Goal: Communication & Community: Share content

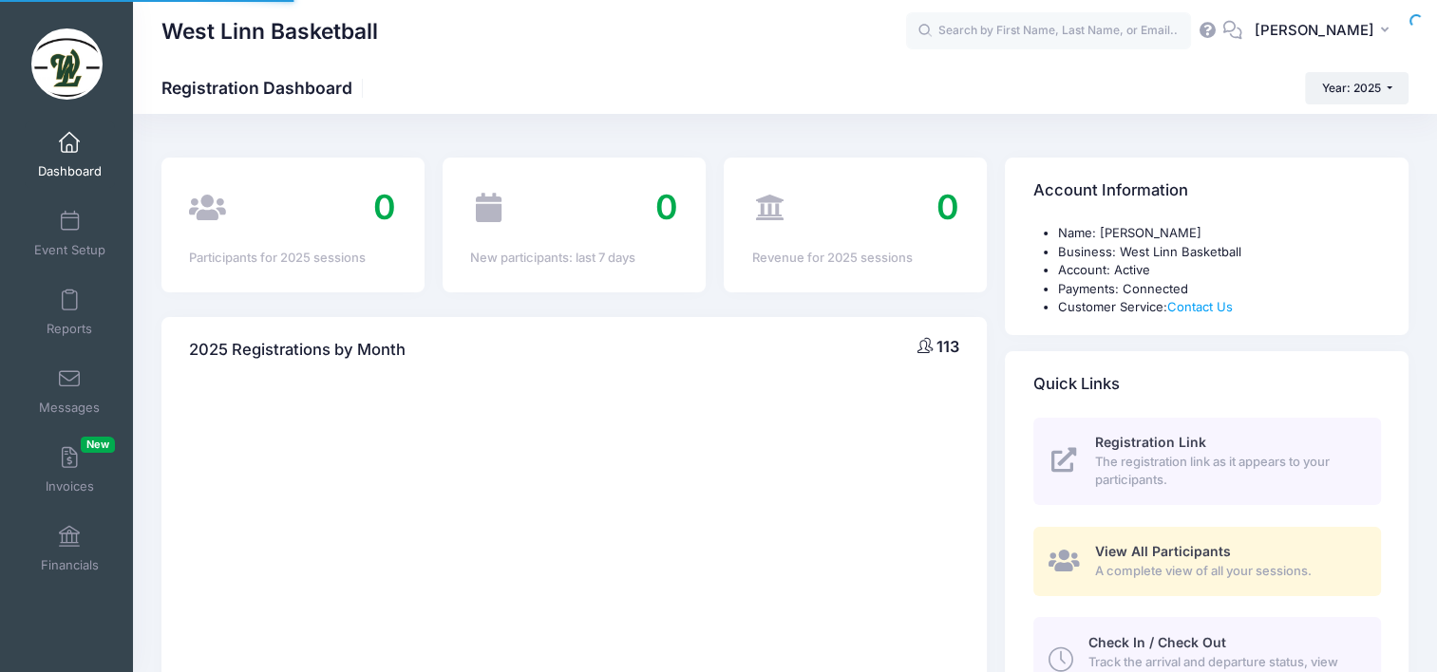
select select
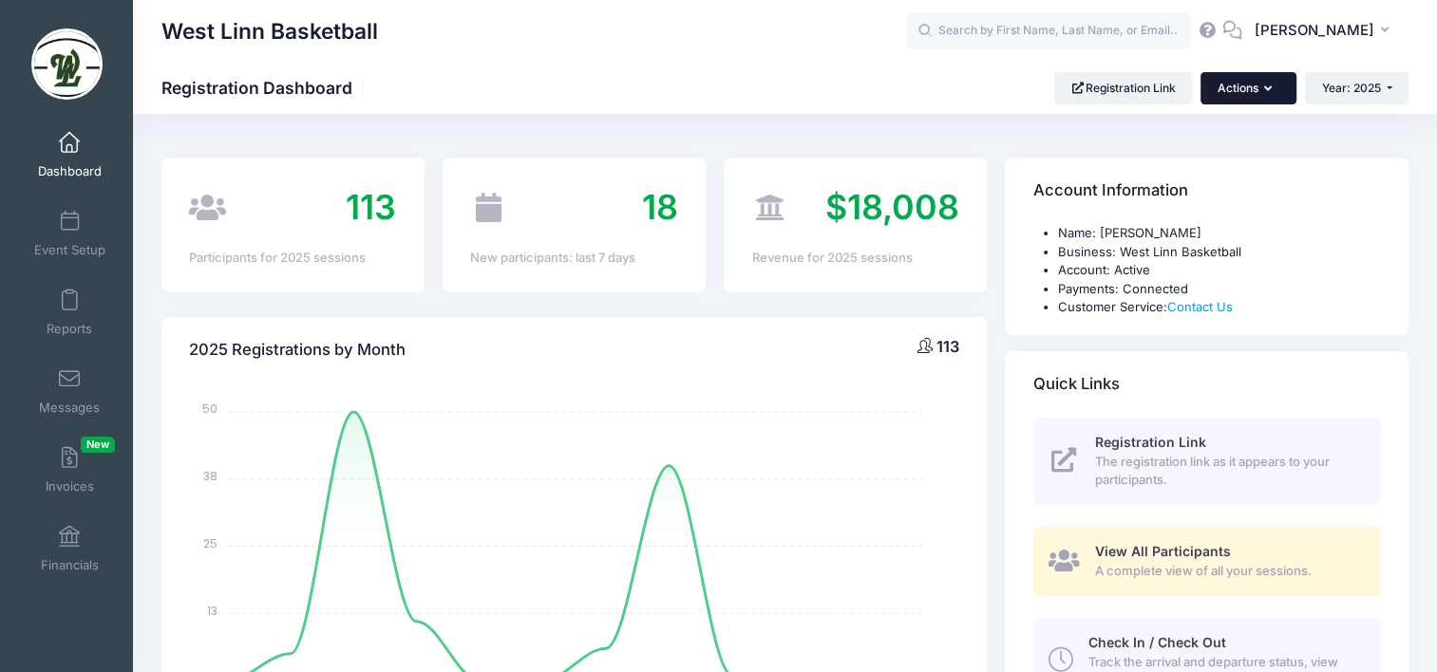
click at [1234, 92] on button "Actions" at bounding box center [1248, 88] width 95 height 32
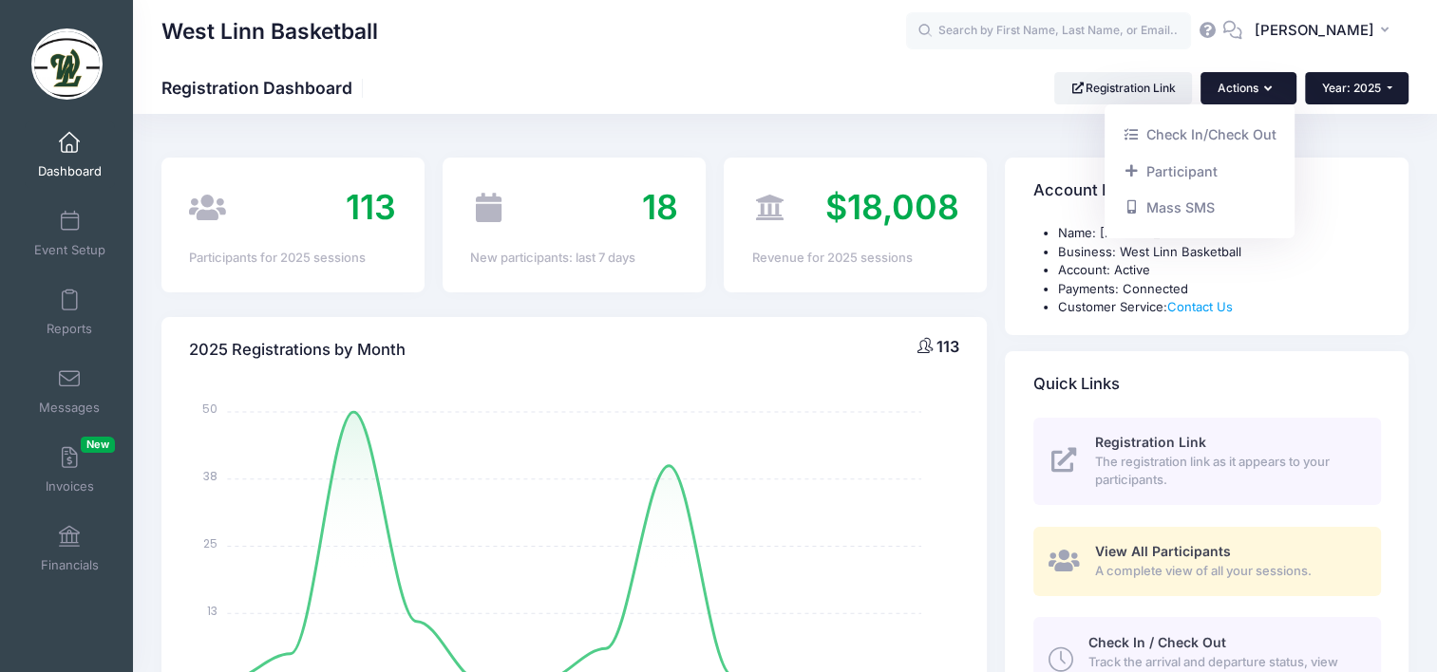
click at [1339, 88] on span "Year: 2025" at bounding box center [1351, 88] width 59 height 14
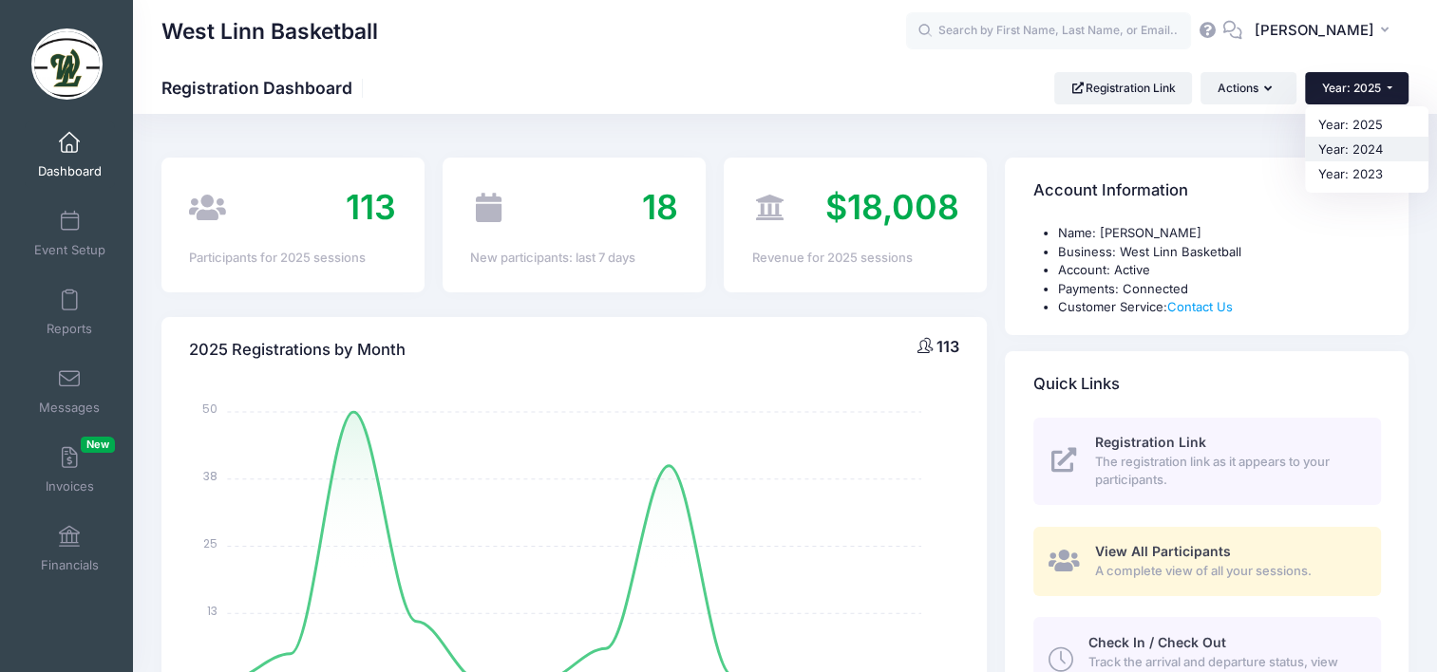
click at [1356, 146] on link "Year: 2024" at bounding box center [1366, 149] width 123 height 25
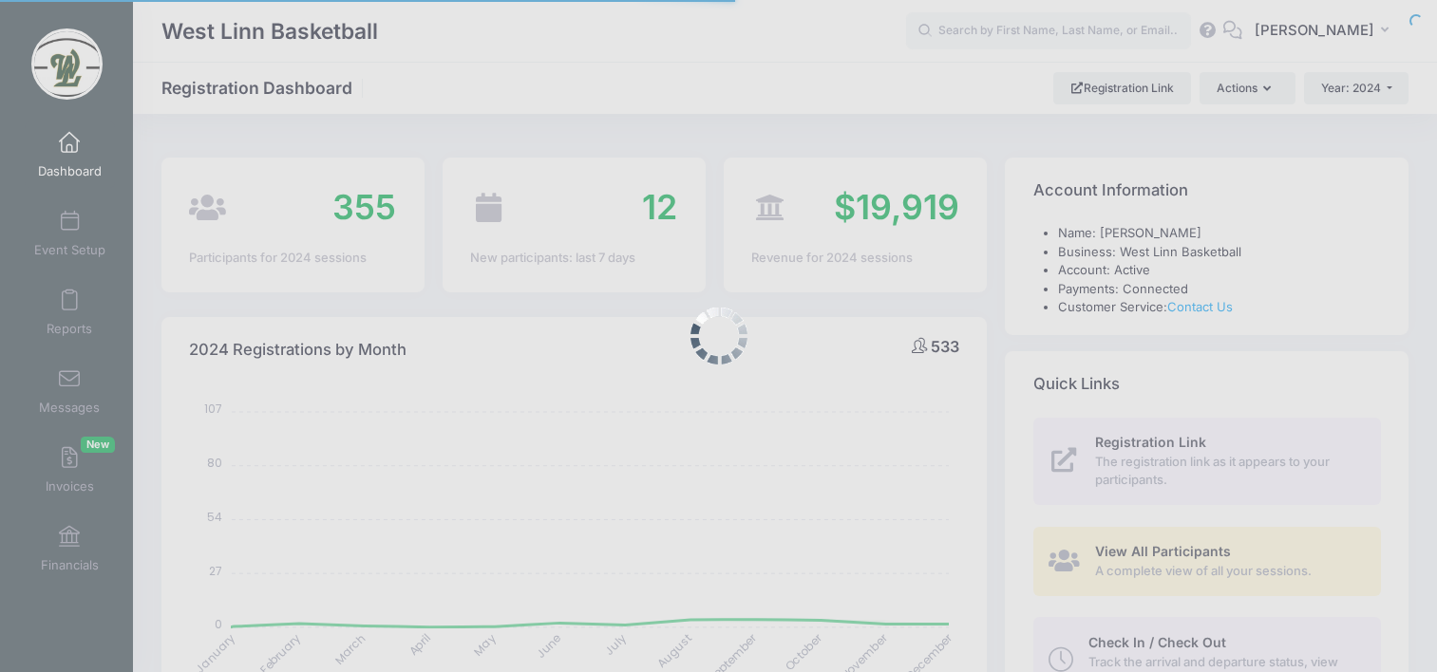
select select
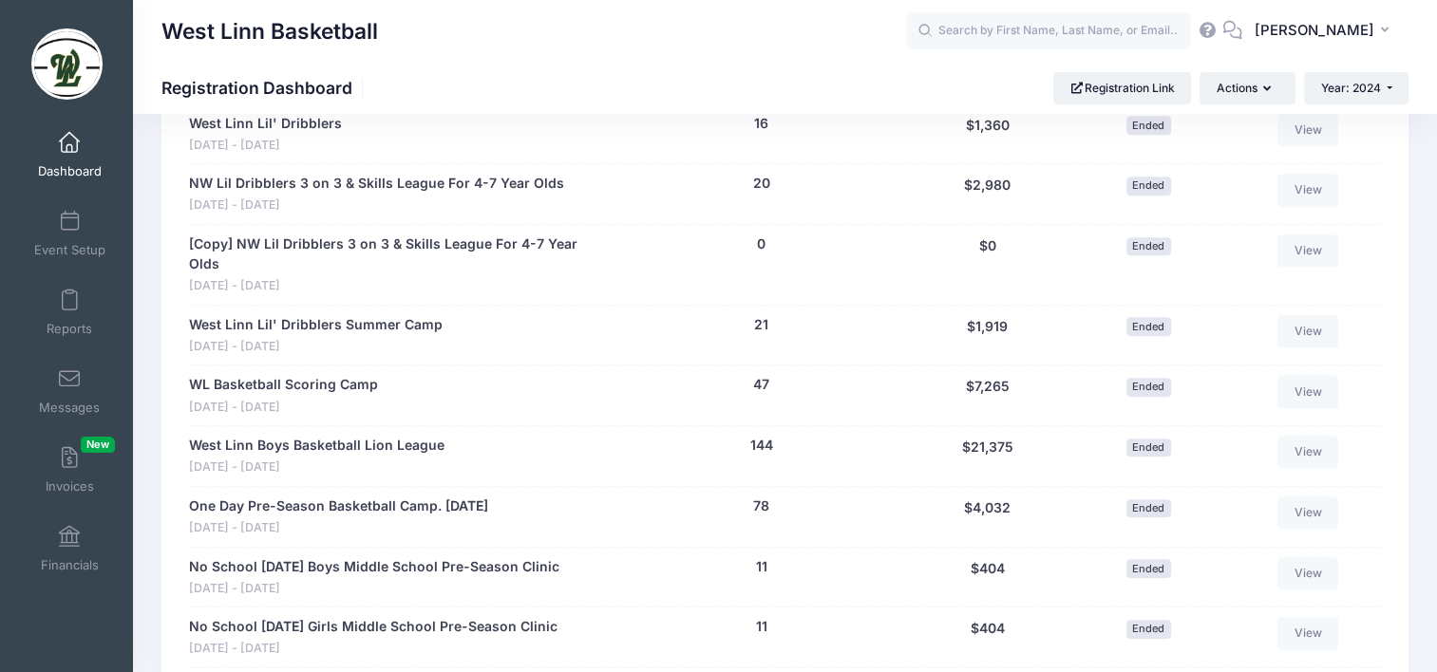
scroll to position [1235, 0]
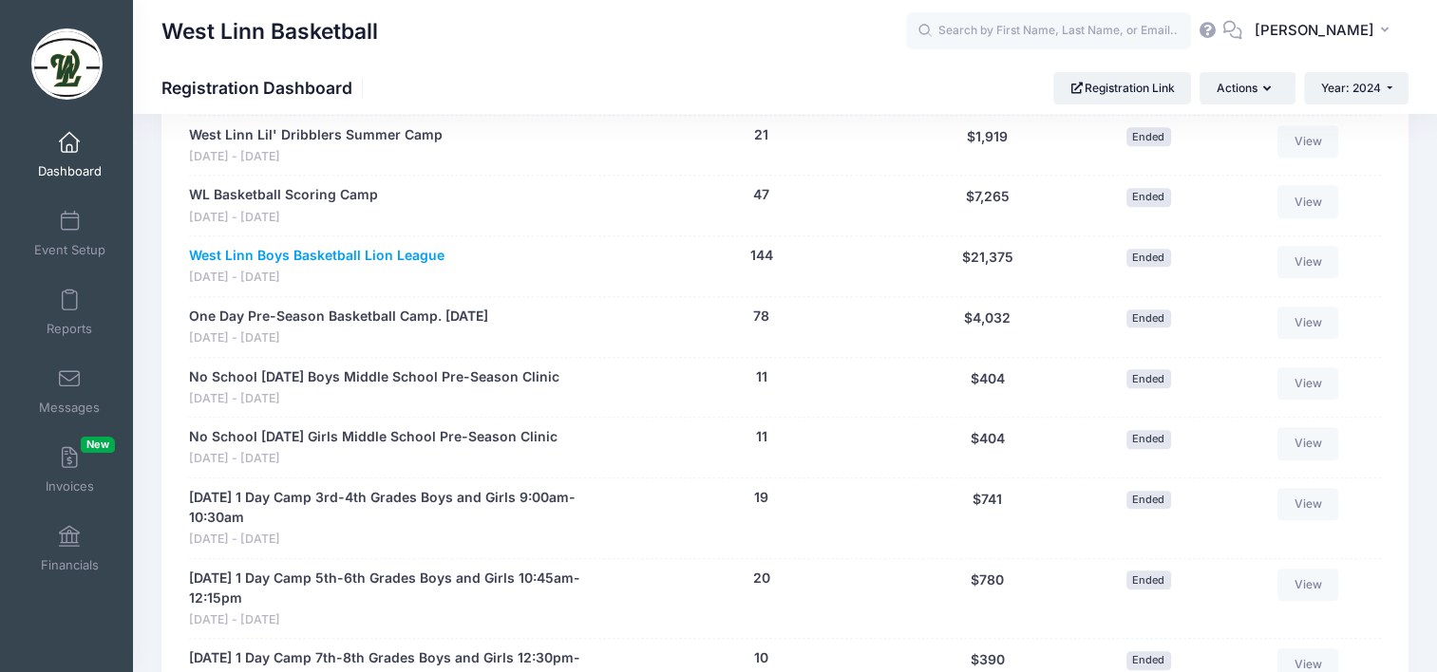
click at [345, 246] on link "West Linn Boys Basketball Lion League" at bounding box center [317, 256] width 256 height 20
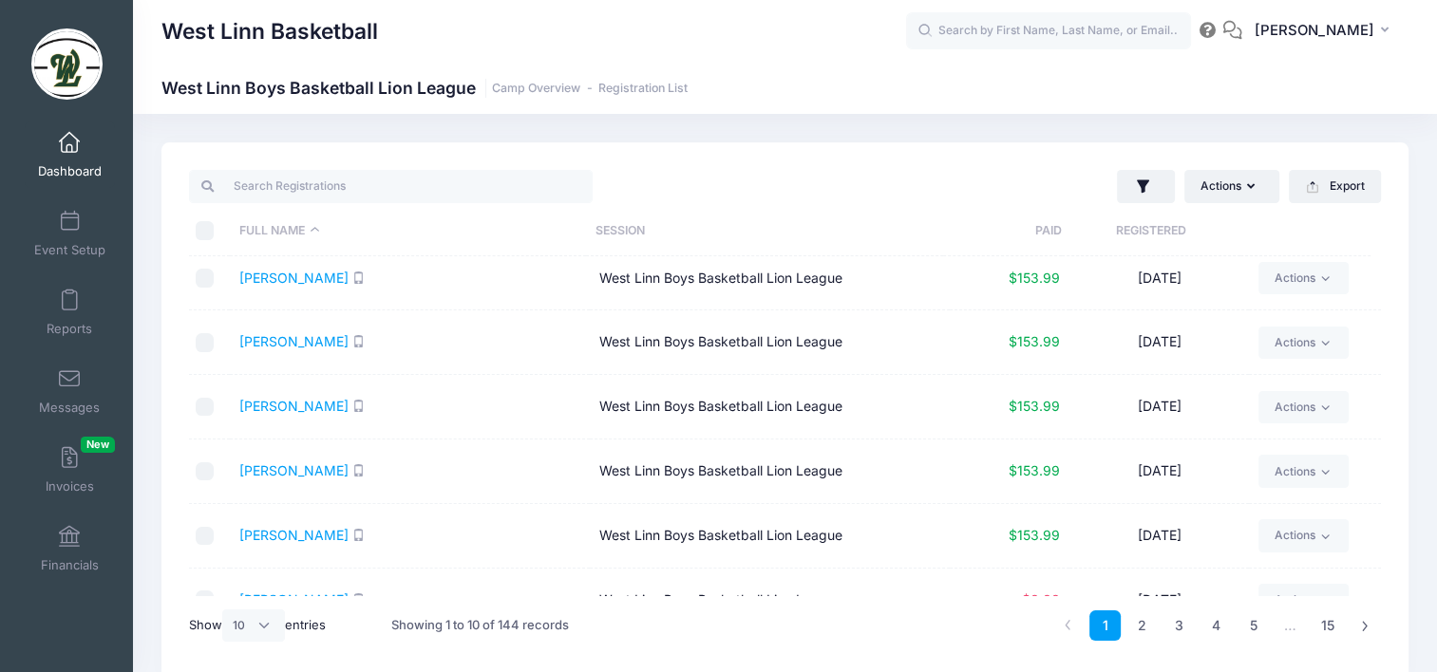
scroll to position [190, 0]
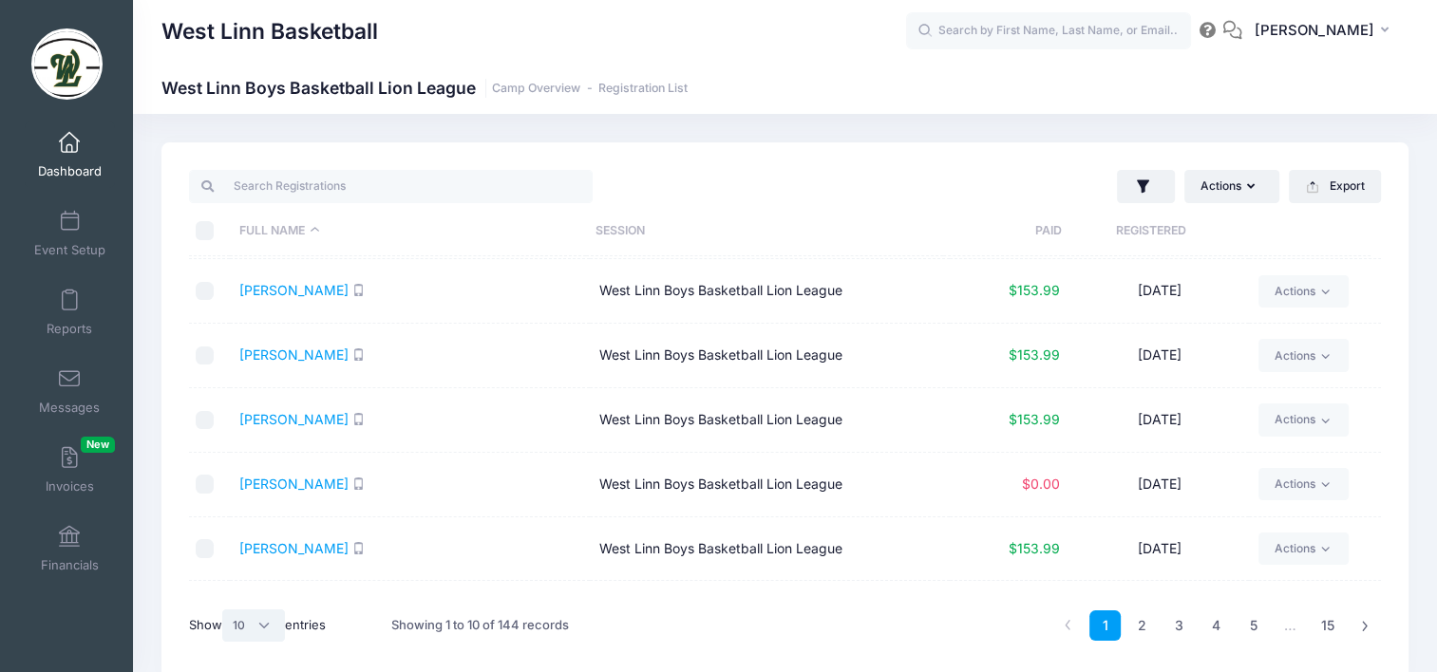
click at [248, 638] on select "All 10 25 50" at bounding box center [253, 626] width 63 height 32
select select "50"
click at [225, 610] on select "All 10 25 50" at bounding box center [253, 626] width 63 height 32
click at [200, 230] on input "\a \a \a \a" at bounding box center [205, 230] width 19 height 19
checkbox input "true"
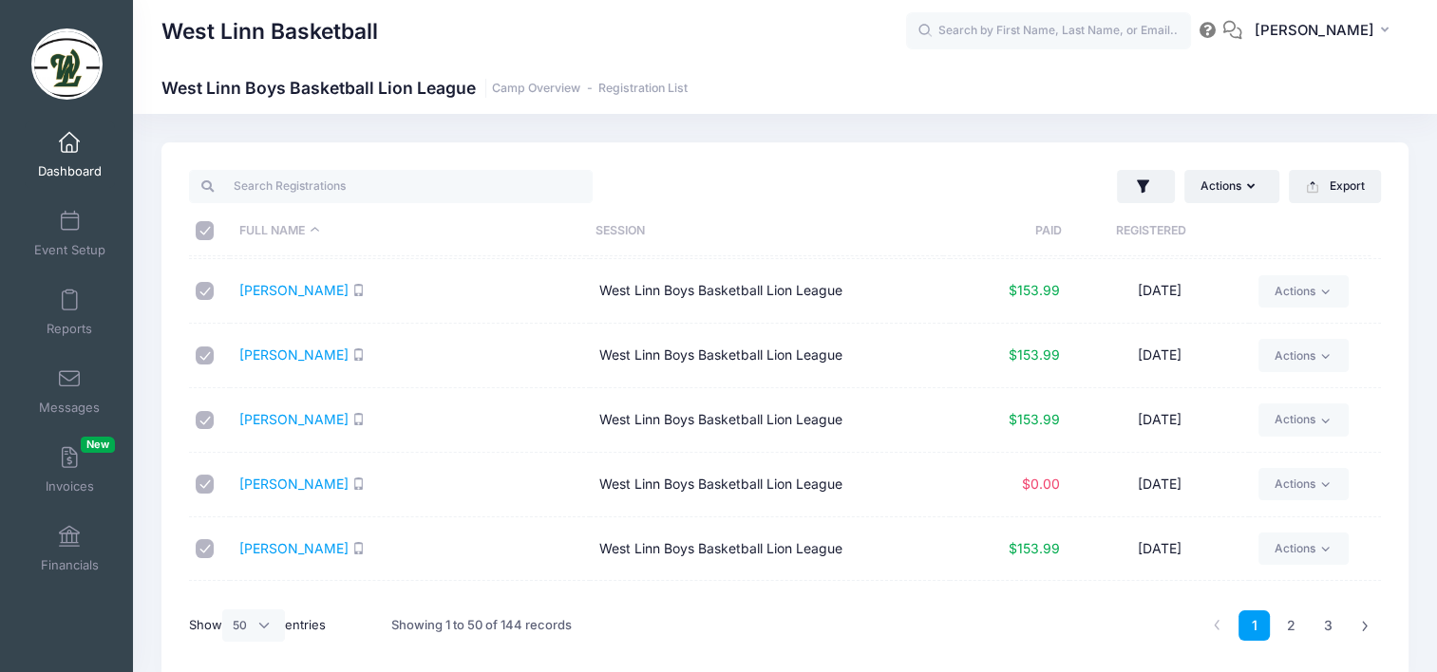
checkbox input "true"
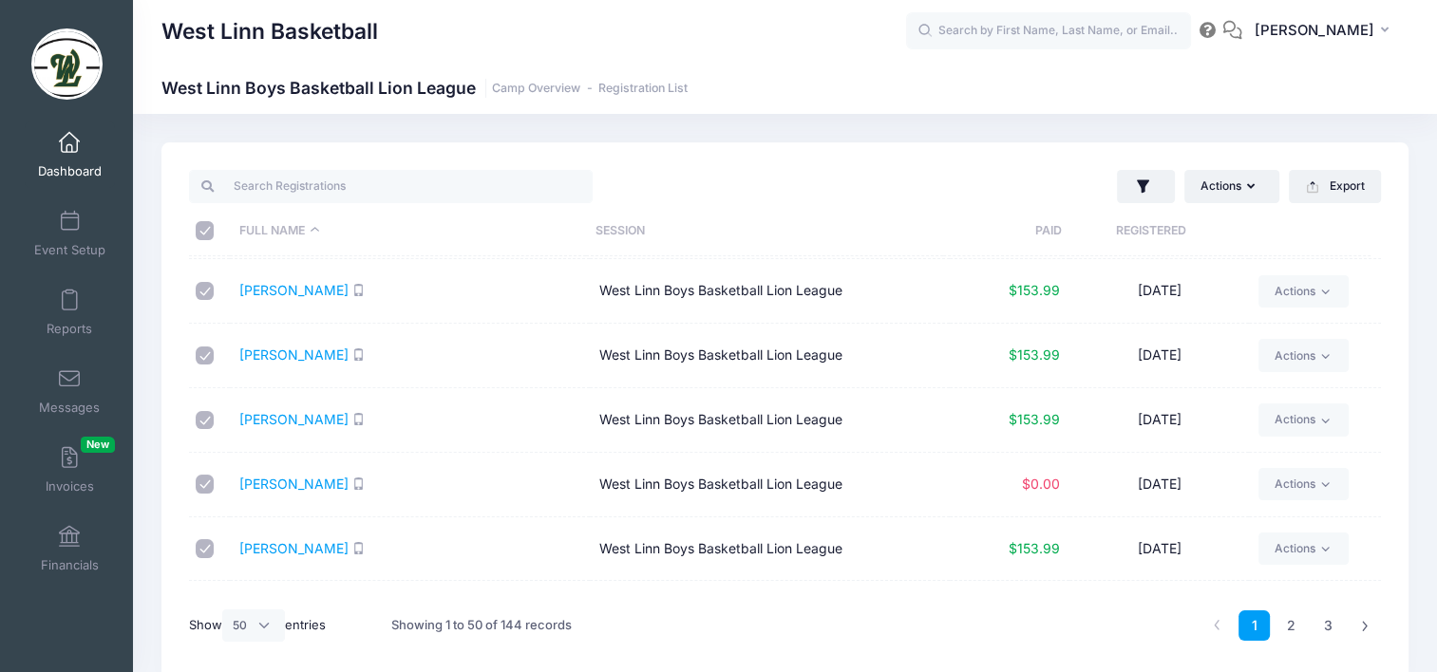
checkbox input "true"
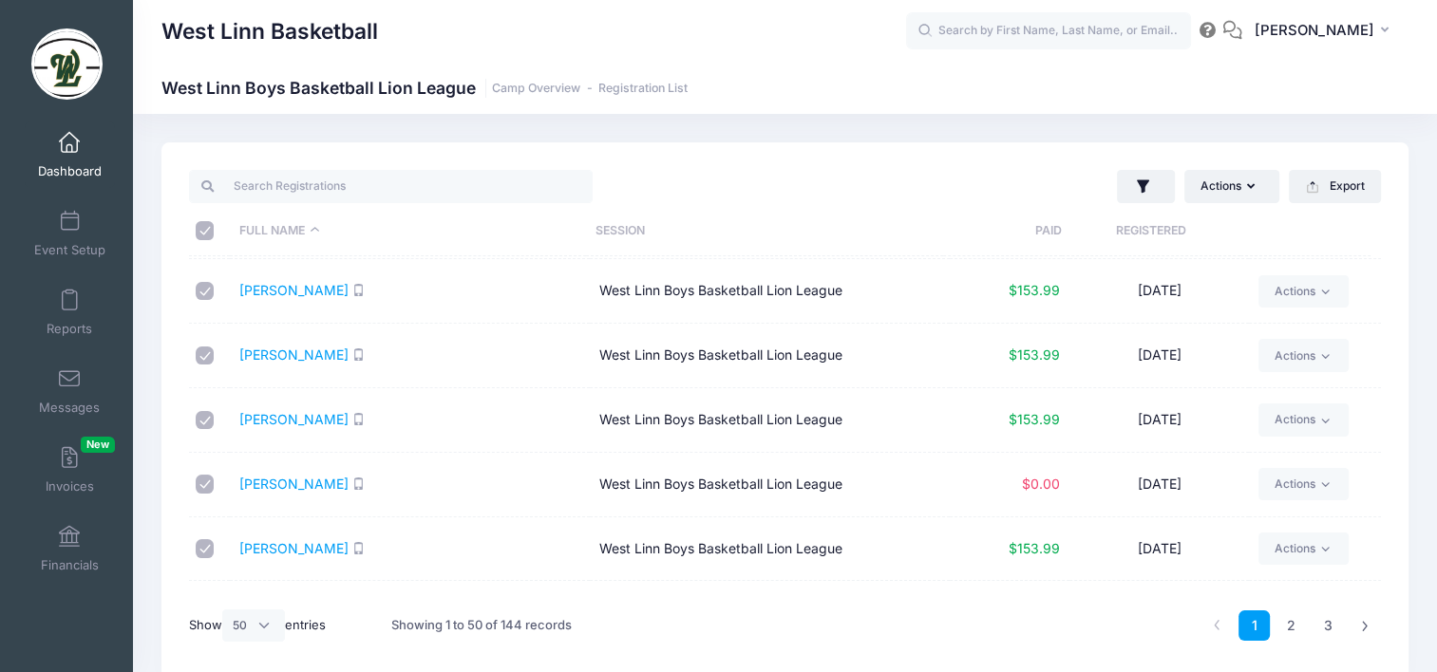
checkbox input "true"
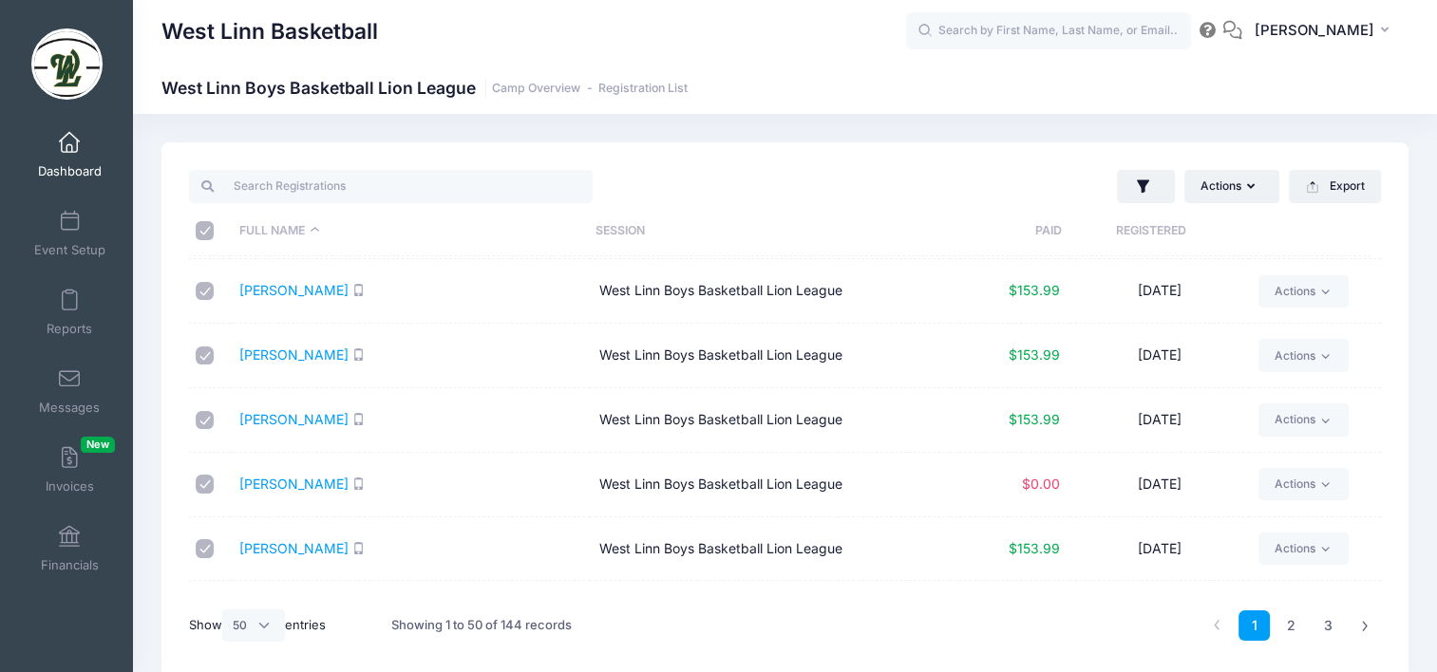
checkbox input "true"
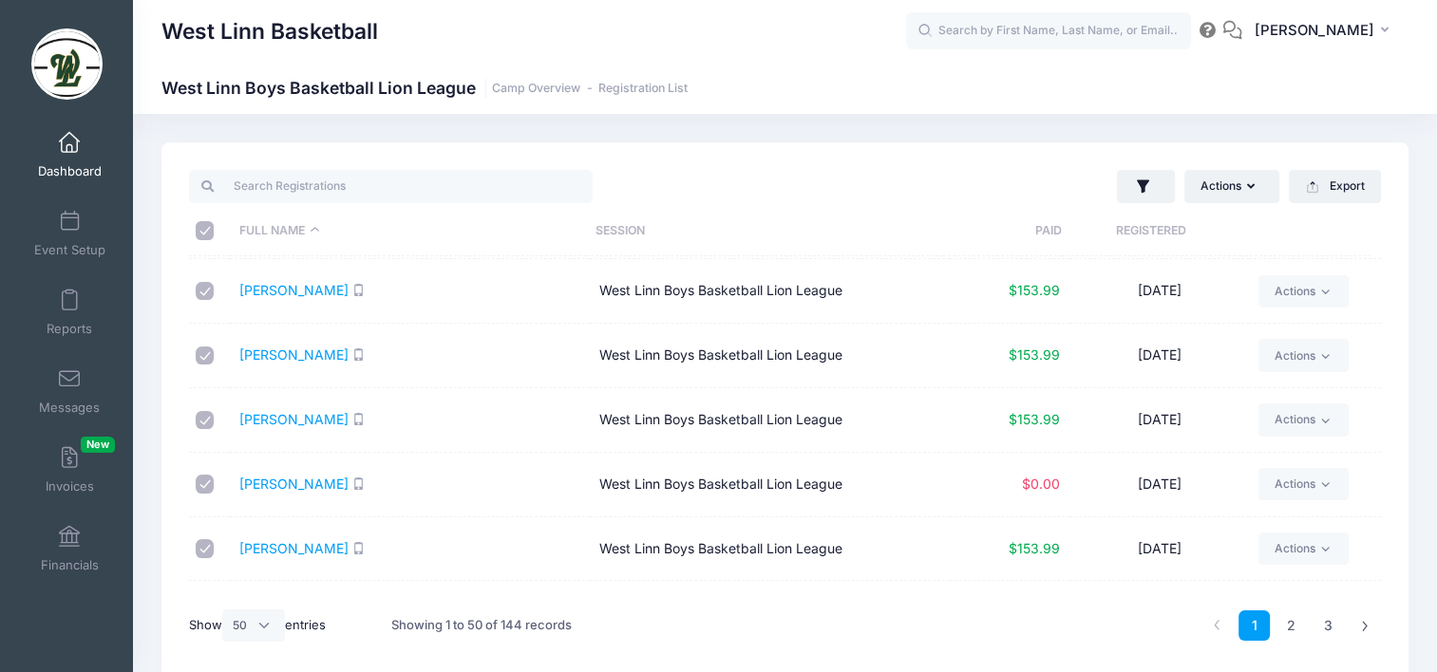
checkbox input "true"
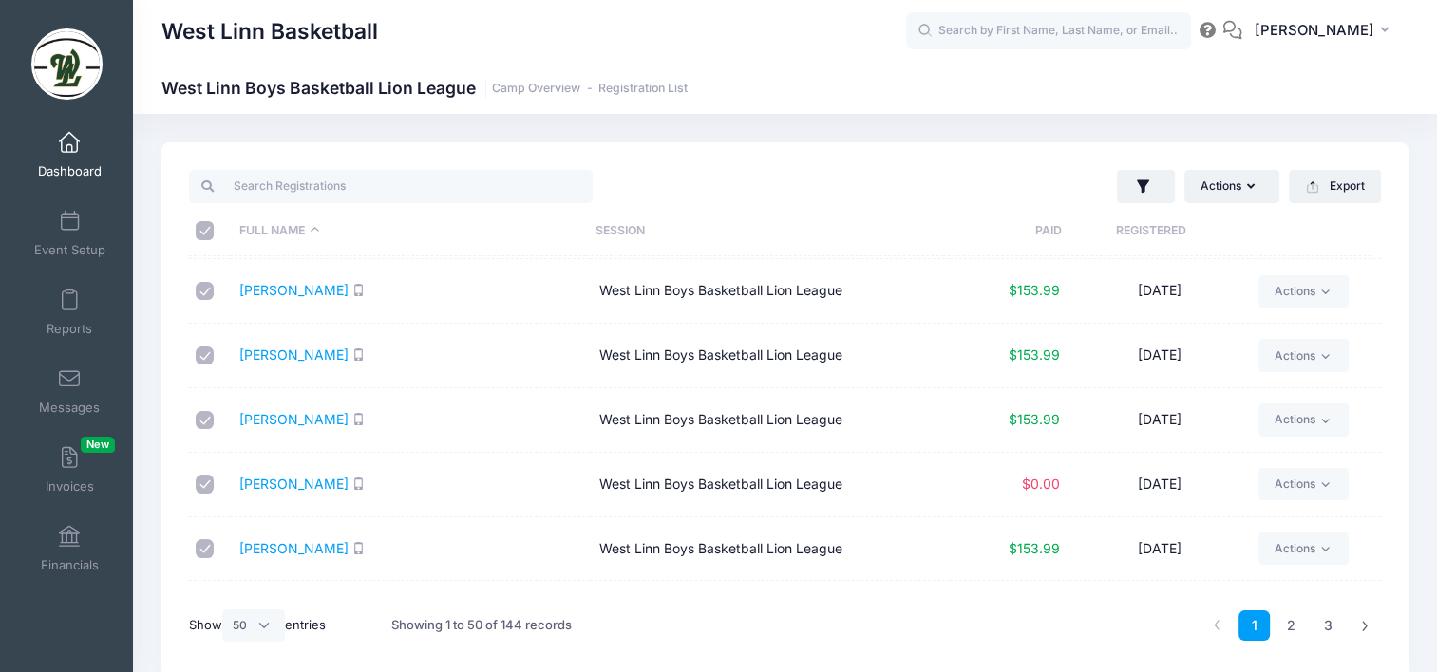
checkbox input "true"
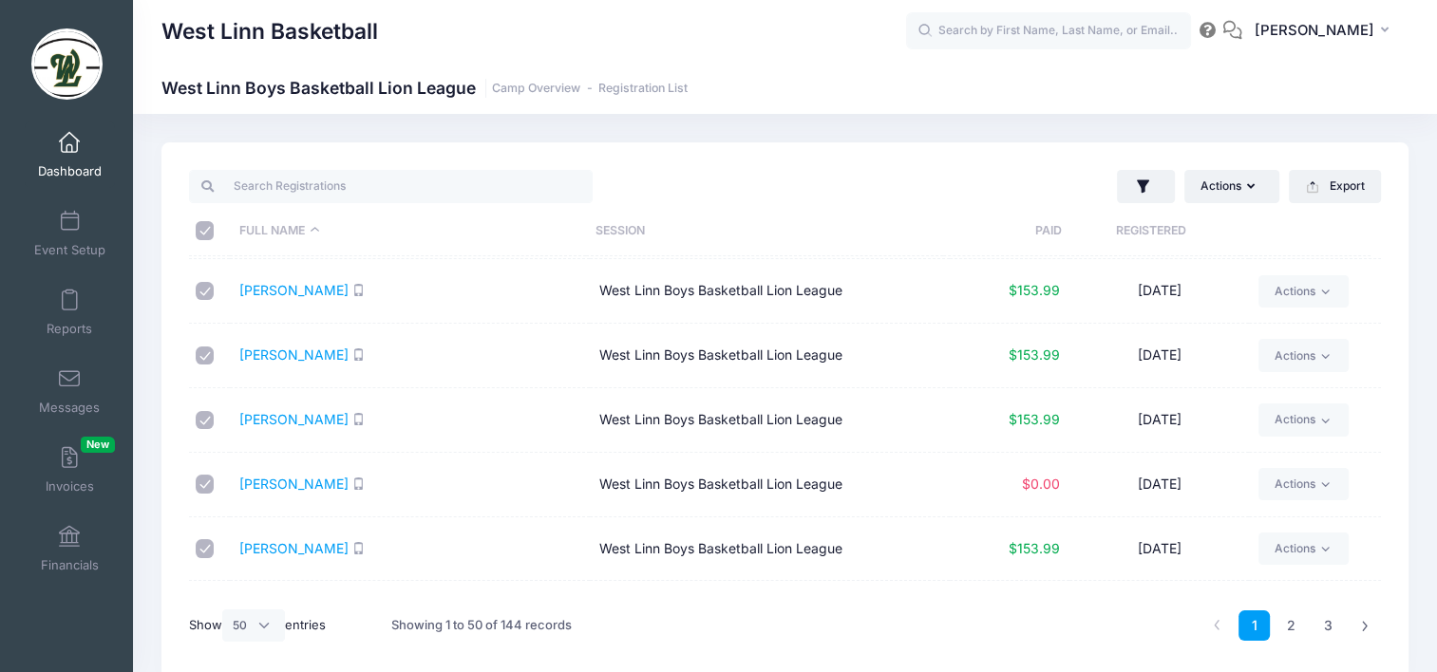
checkbox input "true"
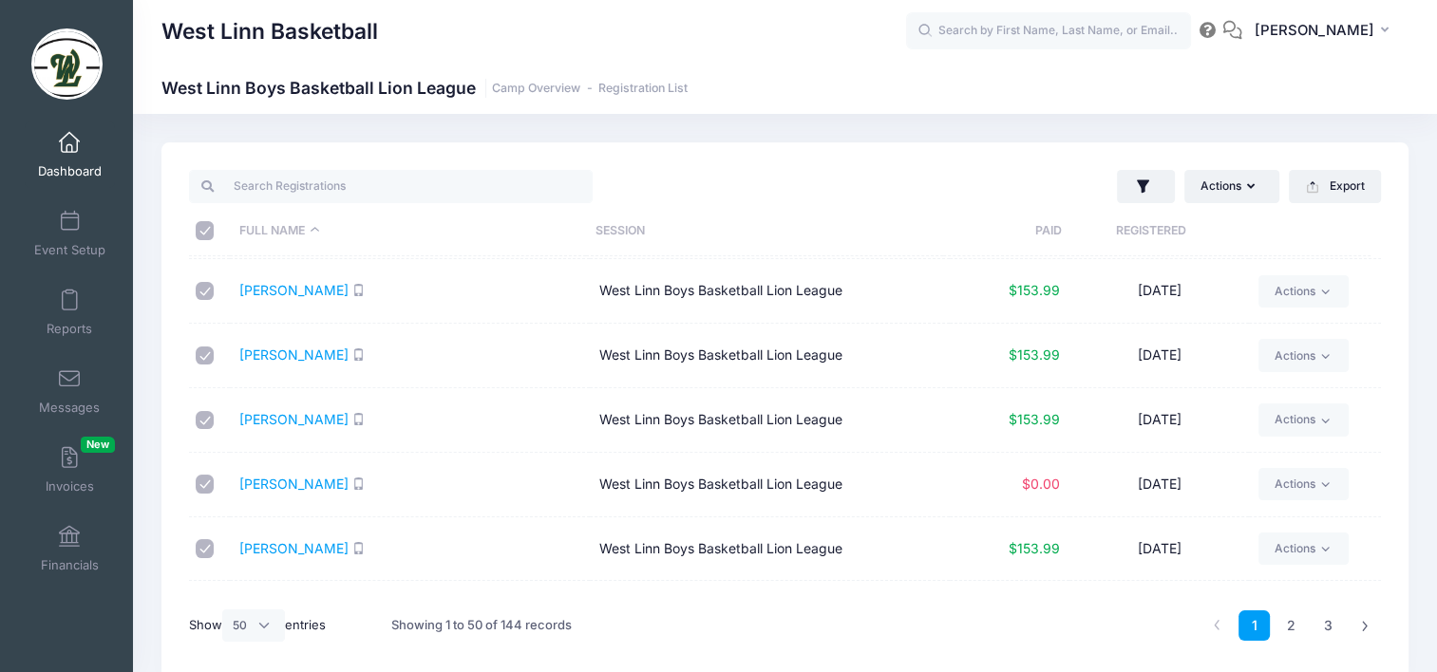
checkbox input "true"
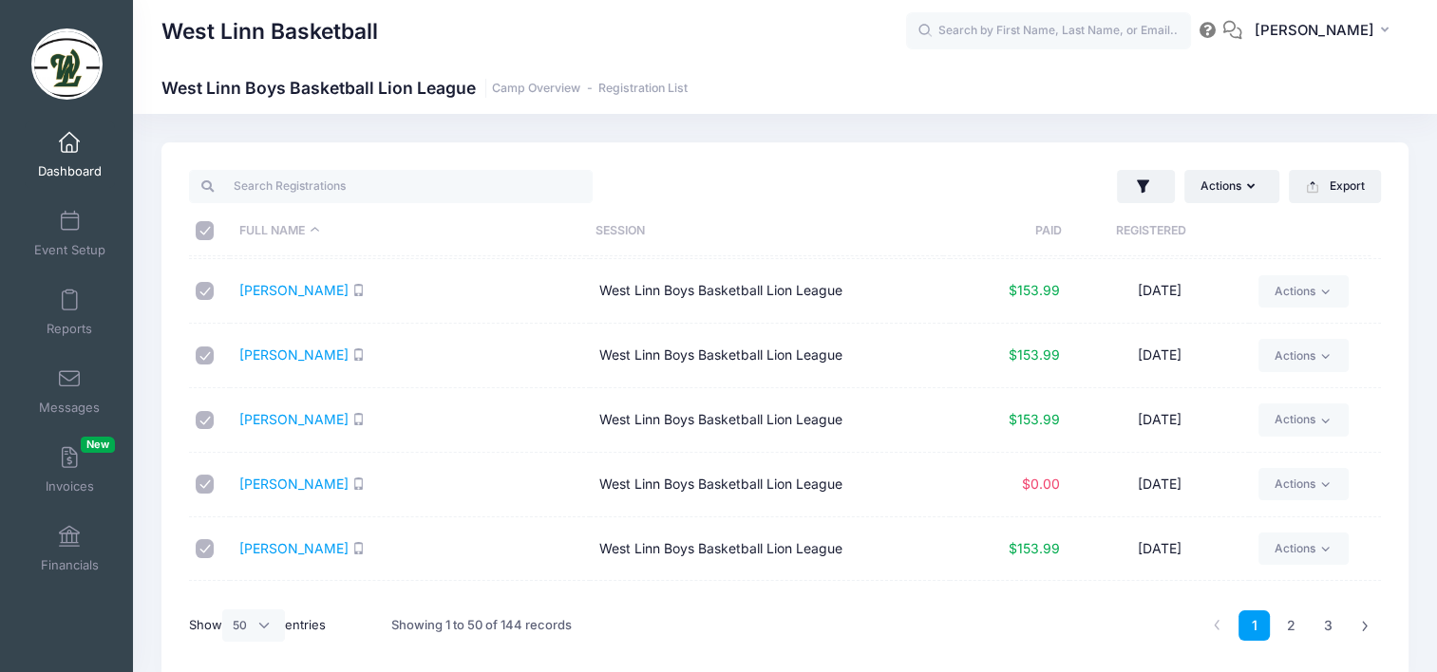
checkbox input "true"
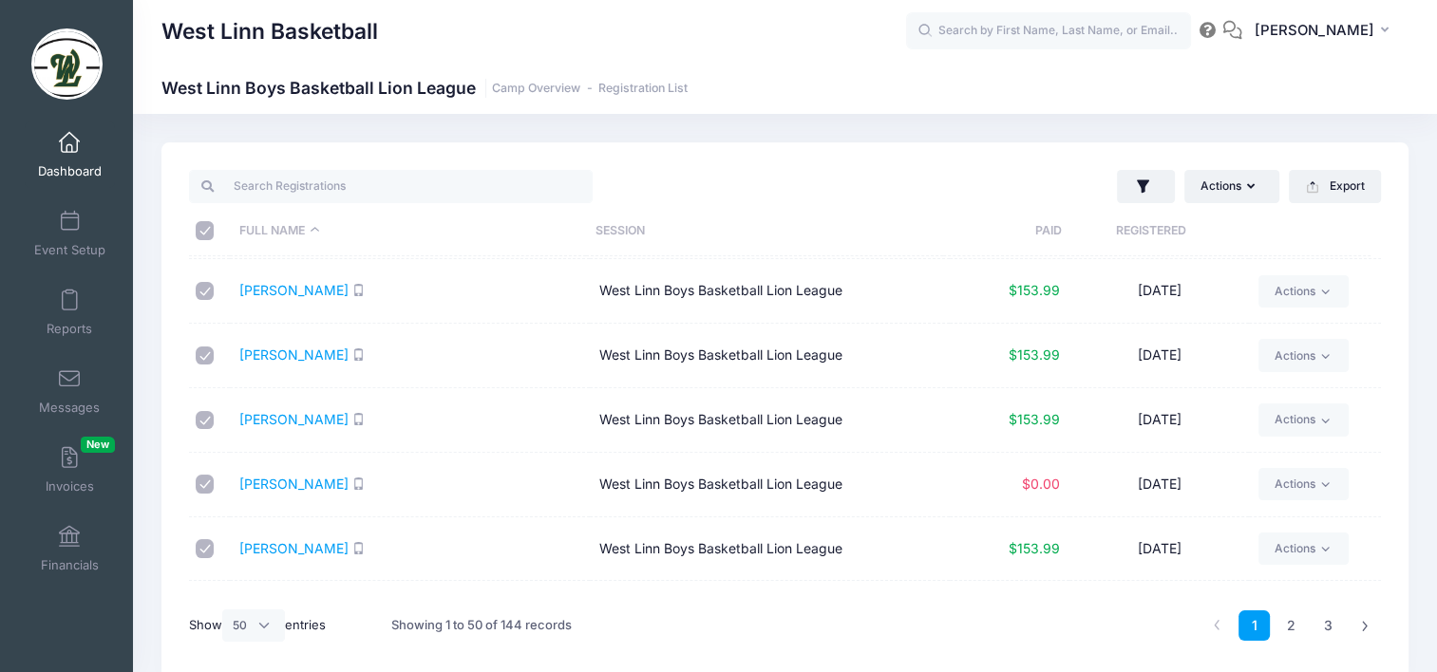
checkbox input "true"
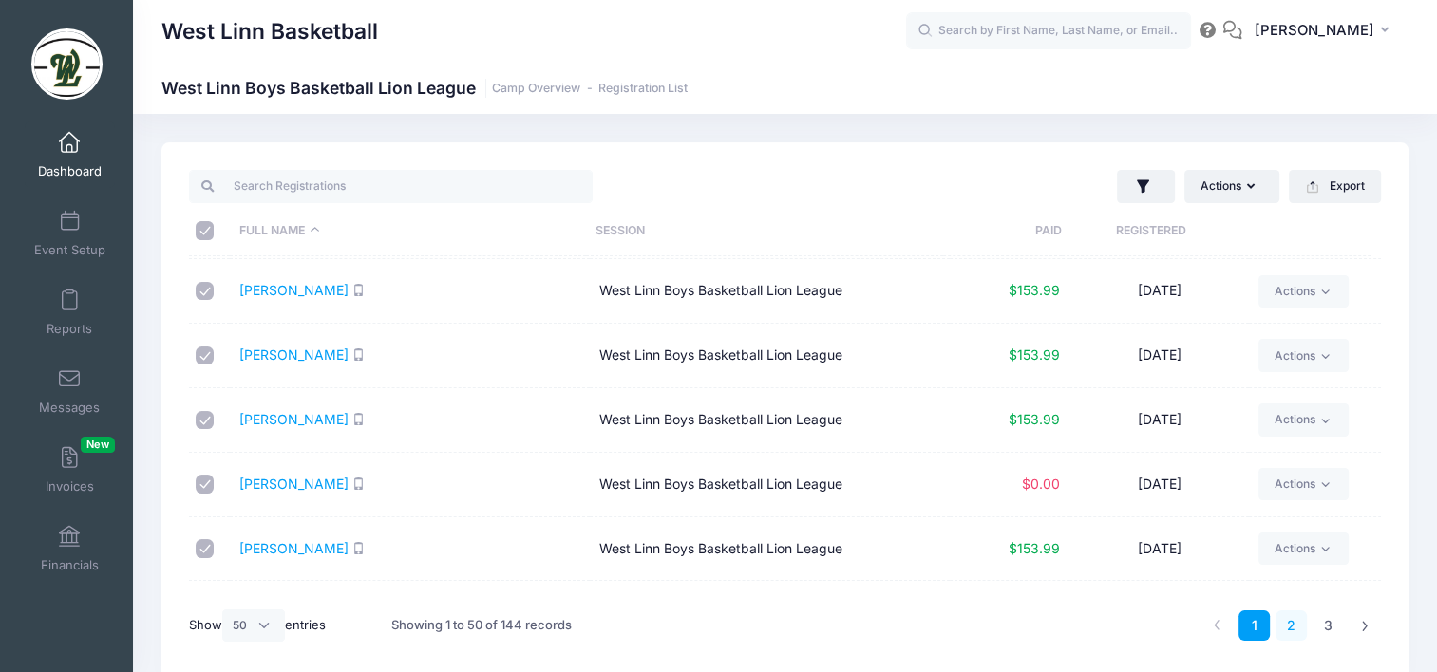
click at [1290, 623] on link "2" at bounding box center [1291, 626] width 31 height 31
click at [201, 224] on input "\a \a \a \a" at bounding box center [205, 230] width 19 height 19
checkbox input "true"
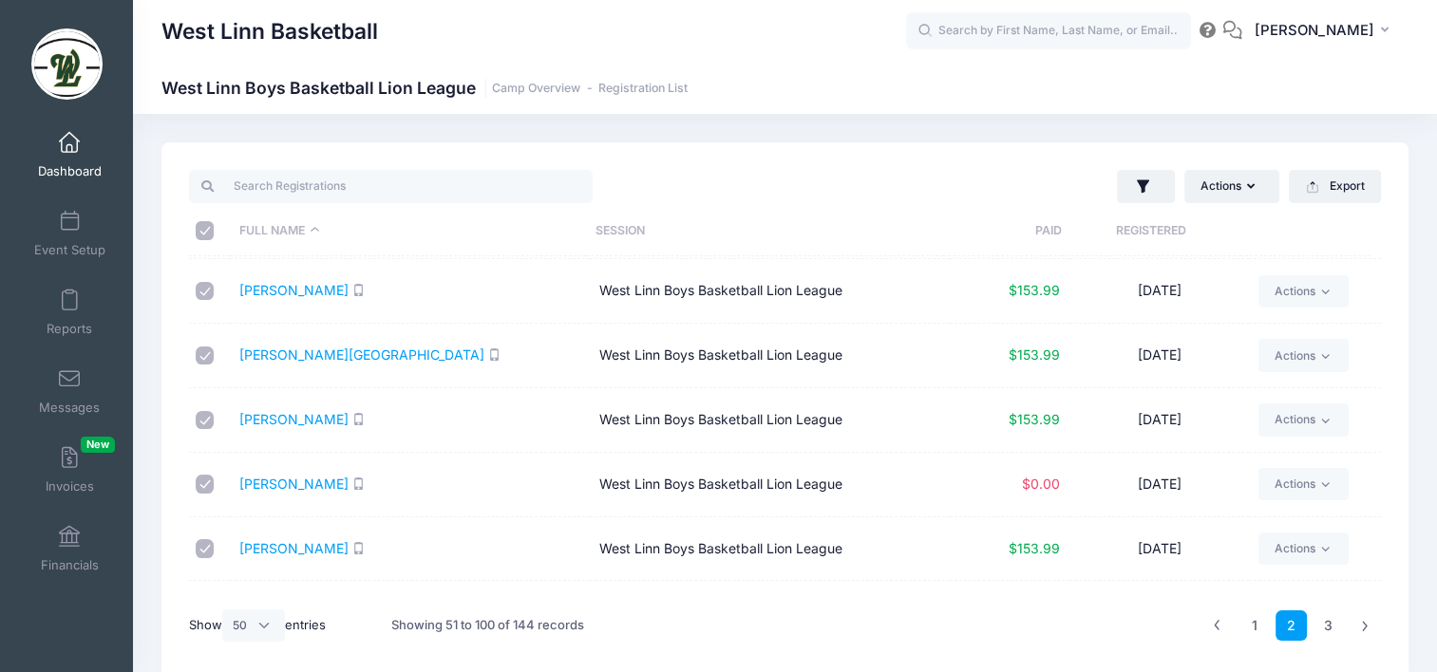
checkbox input "true"
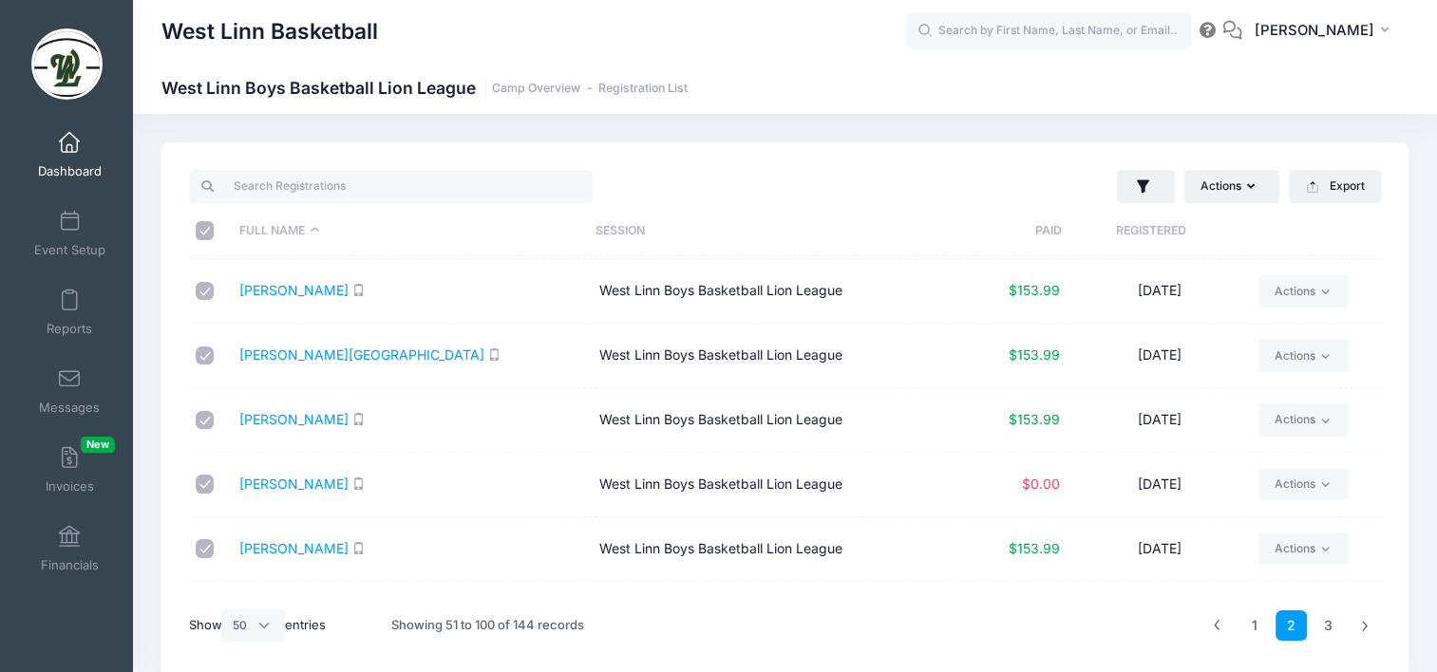
checkbox input "true"
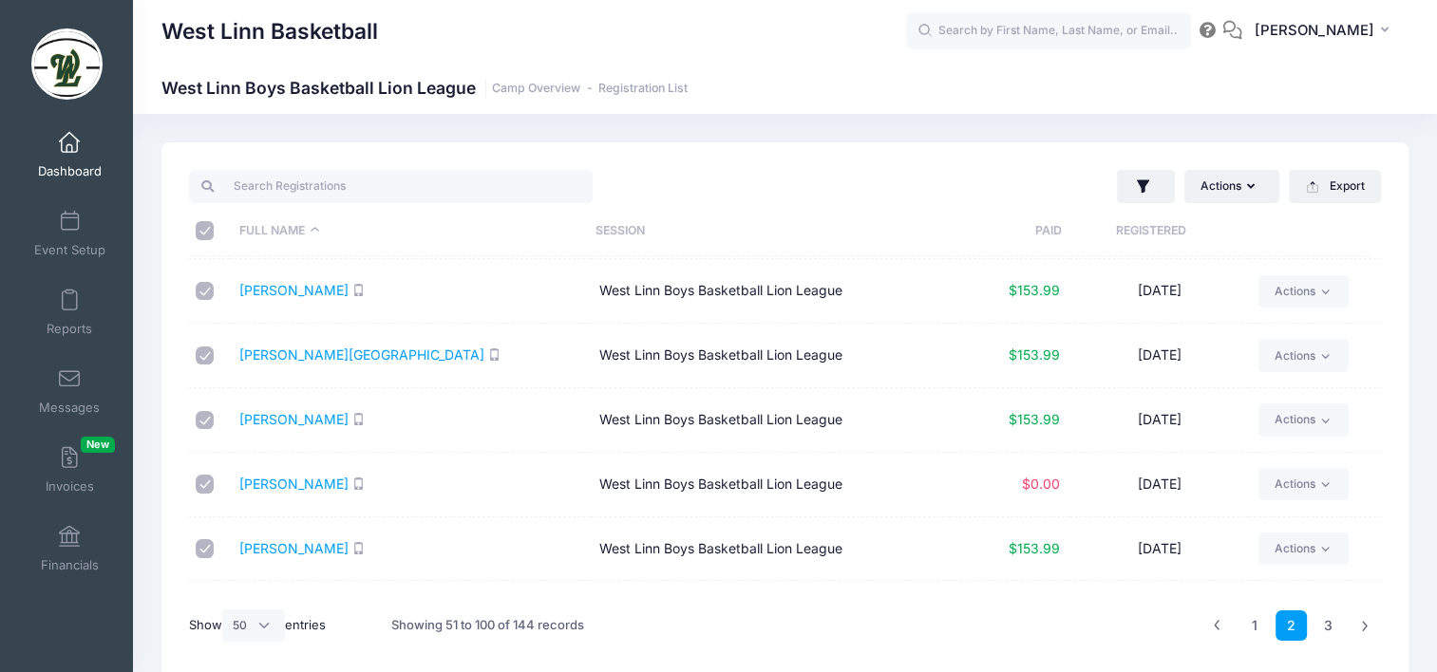
checkbox input "true"
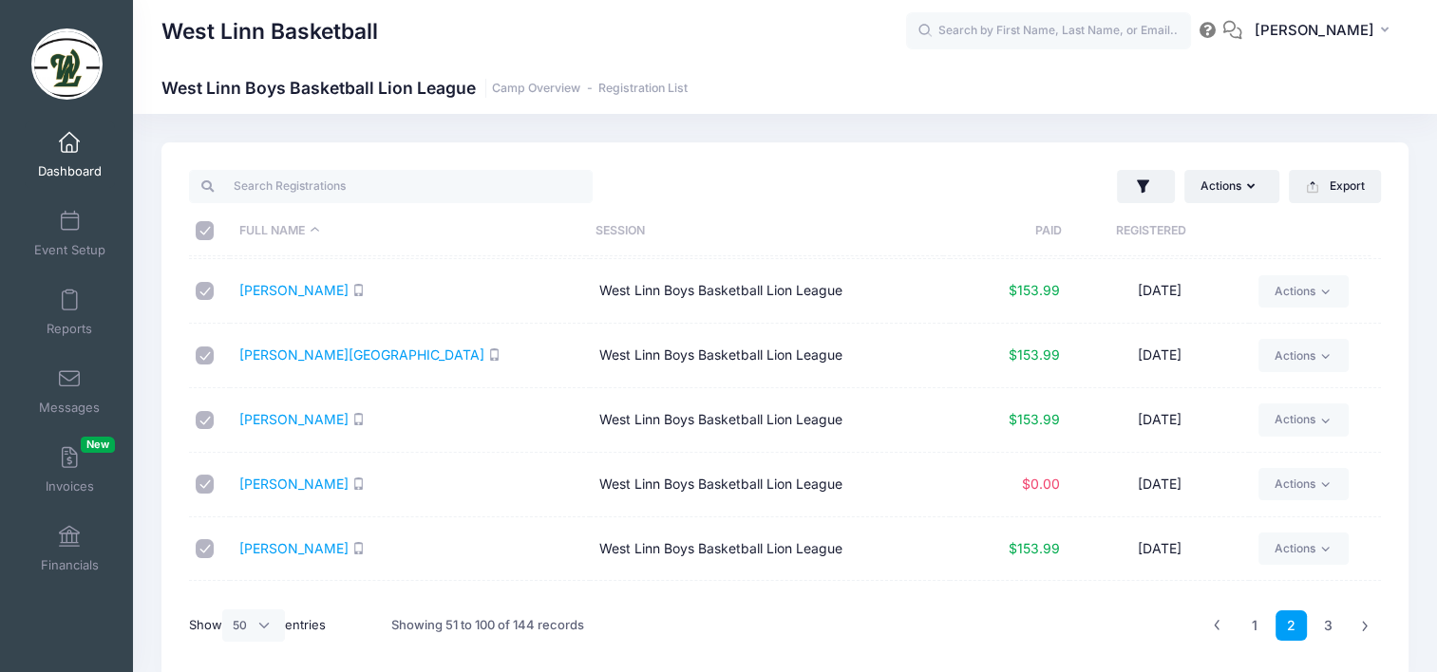
checkbox input "true"
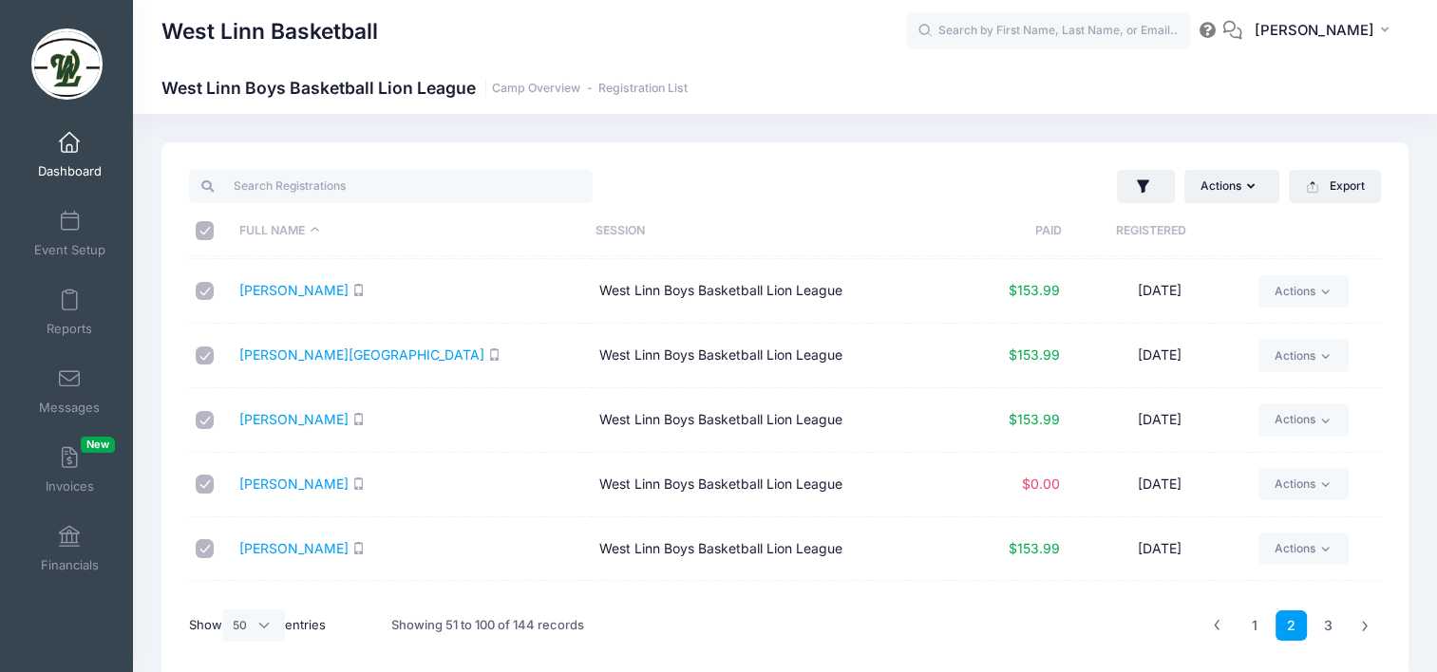
checkbox input "true"
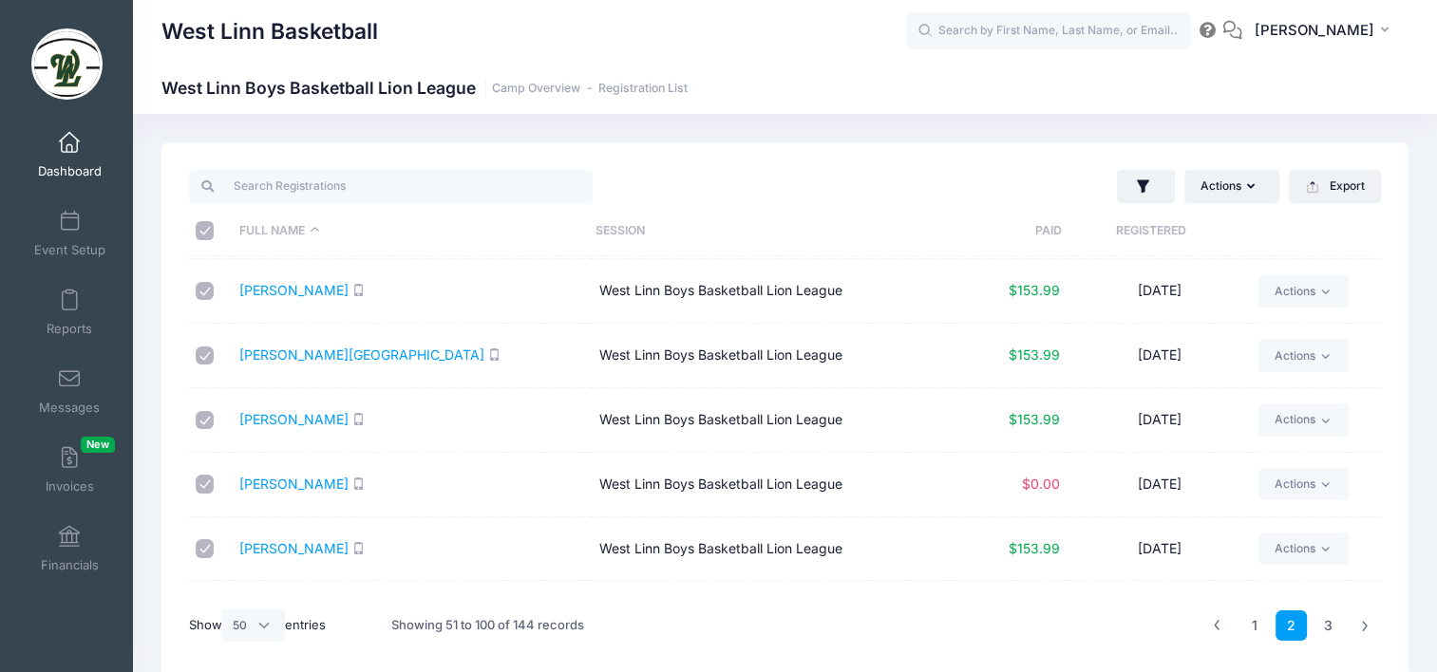
checkbox input "true"
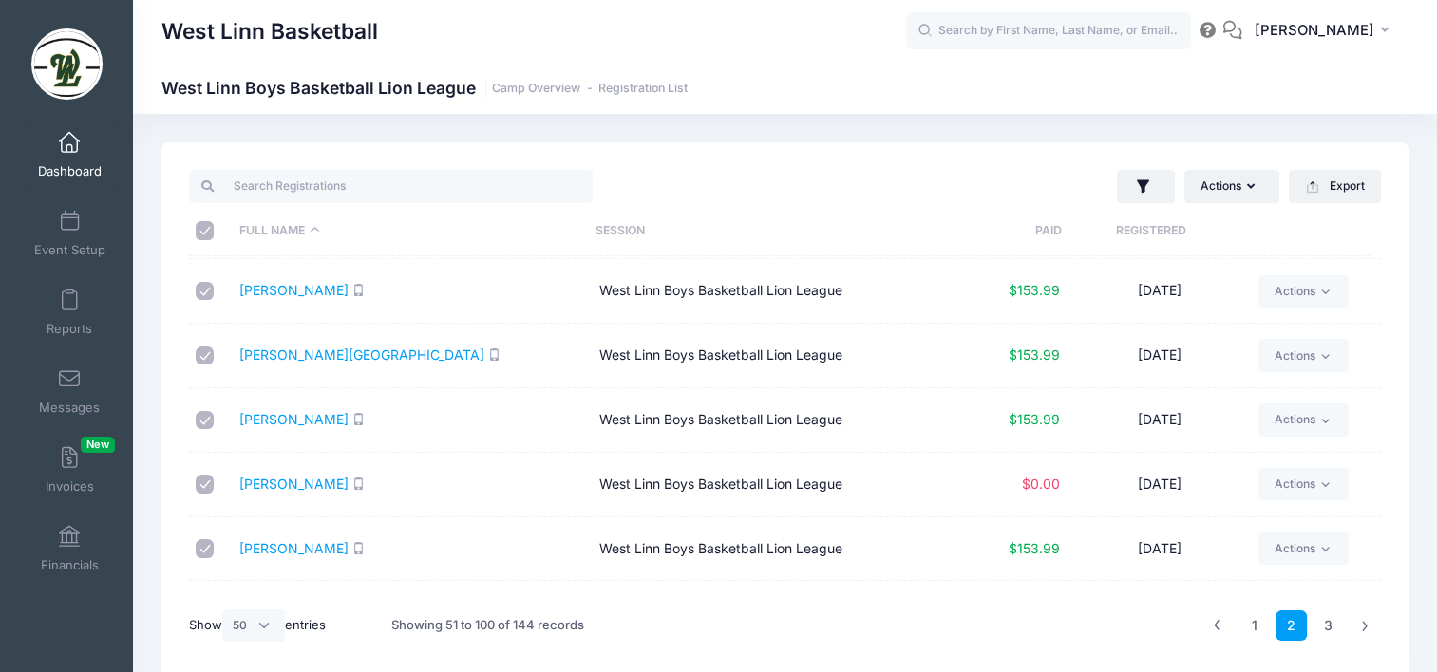
checkbox input "true"
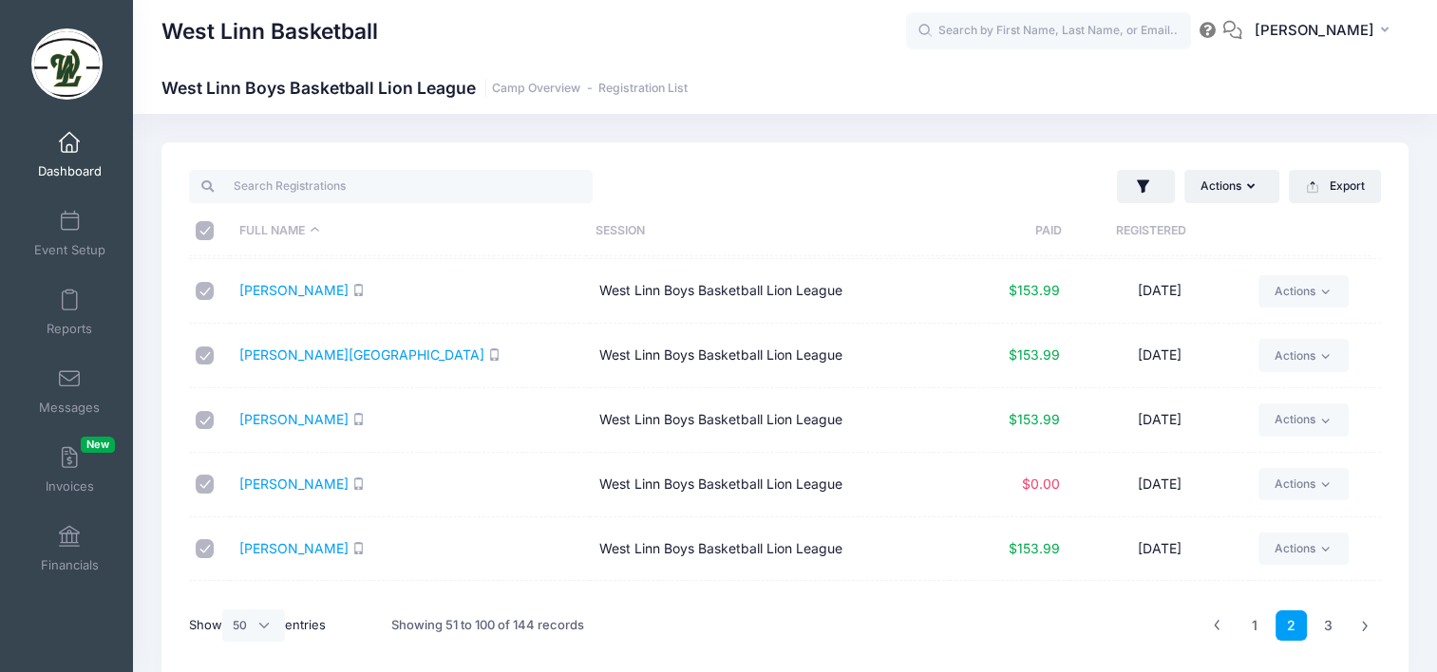
checkbox input "true"
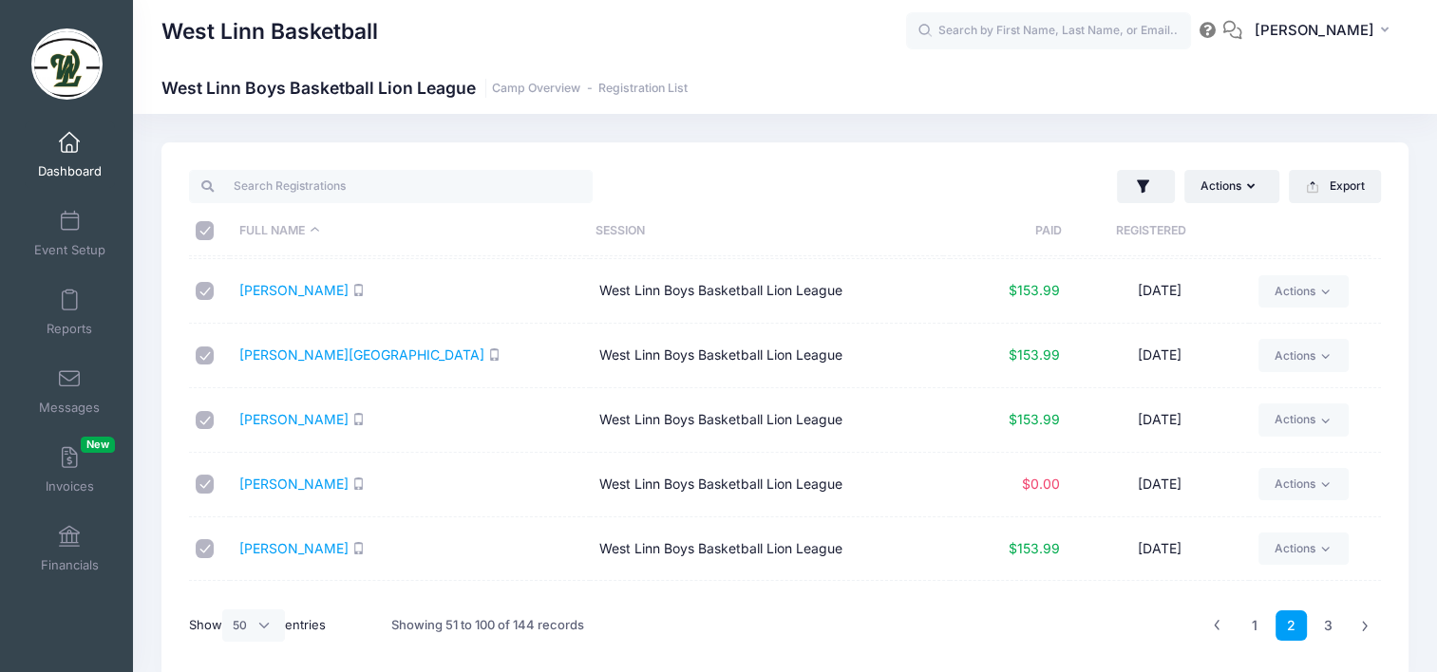
checkbox input "true"
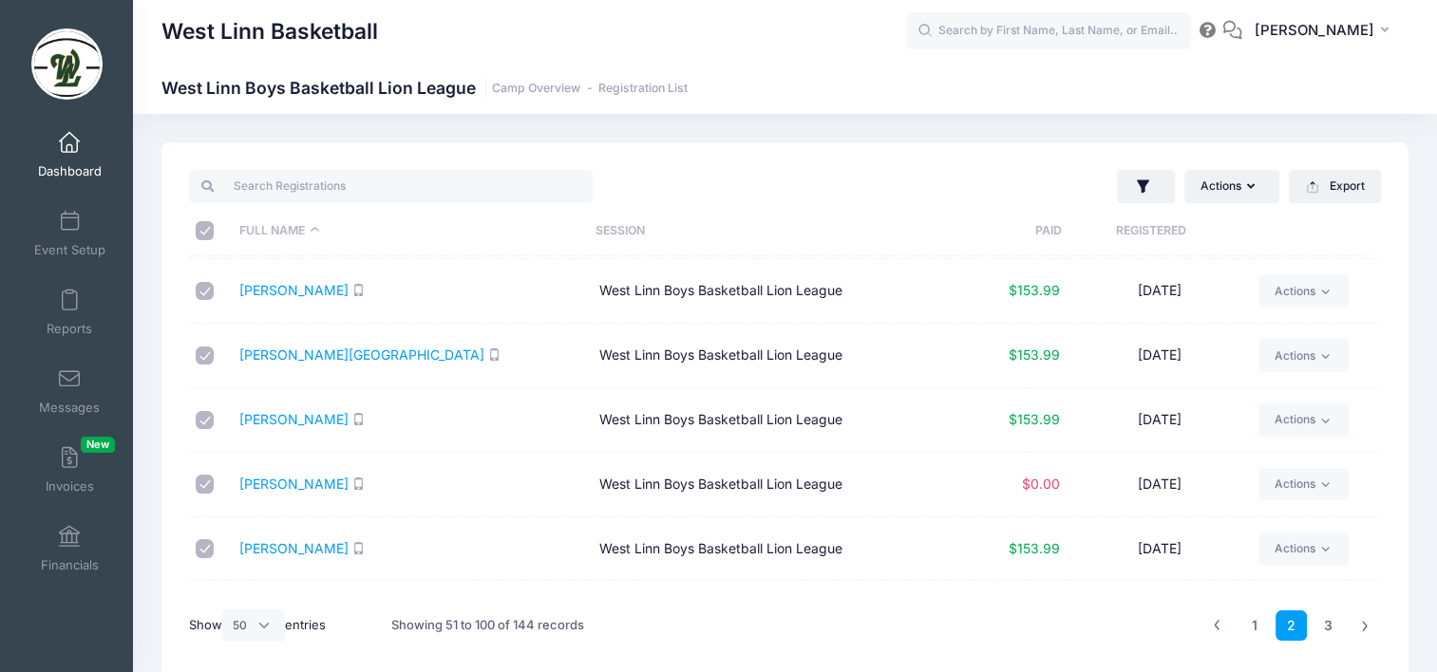
checkbox input "true"
click at [1329, 627] on link "3" at bounding box center [1328, 626] width 31 height 31
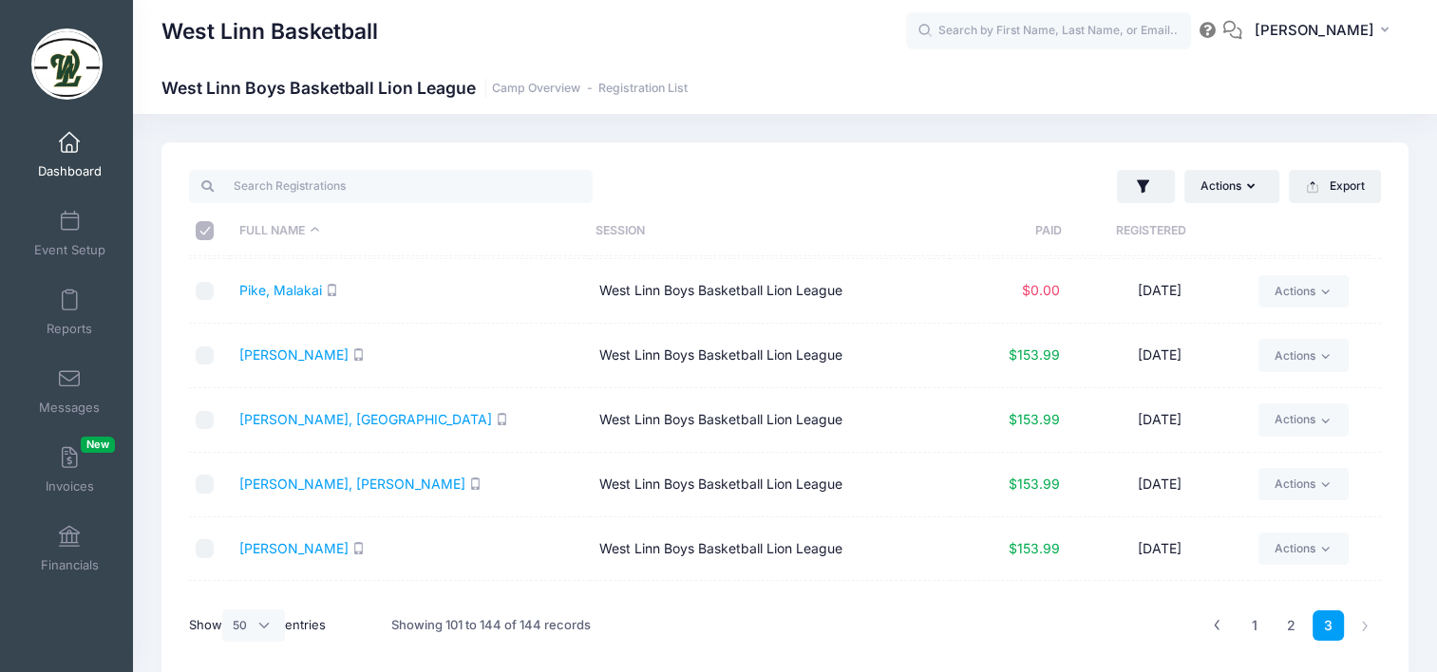
click at [209, 226] on input "\a \a \a \a" at bounding box center [205, 230] width 19 height 19
checkbox input "true"
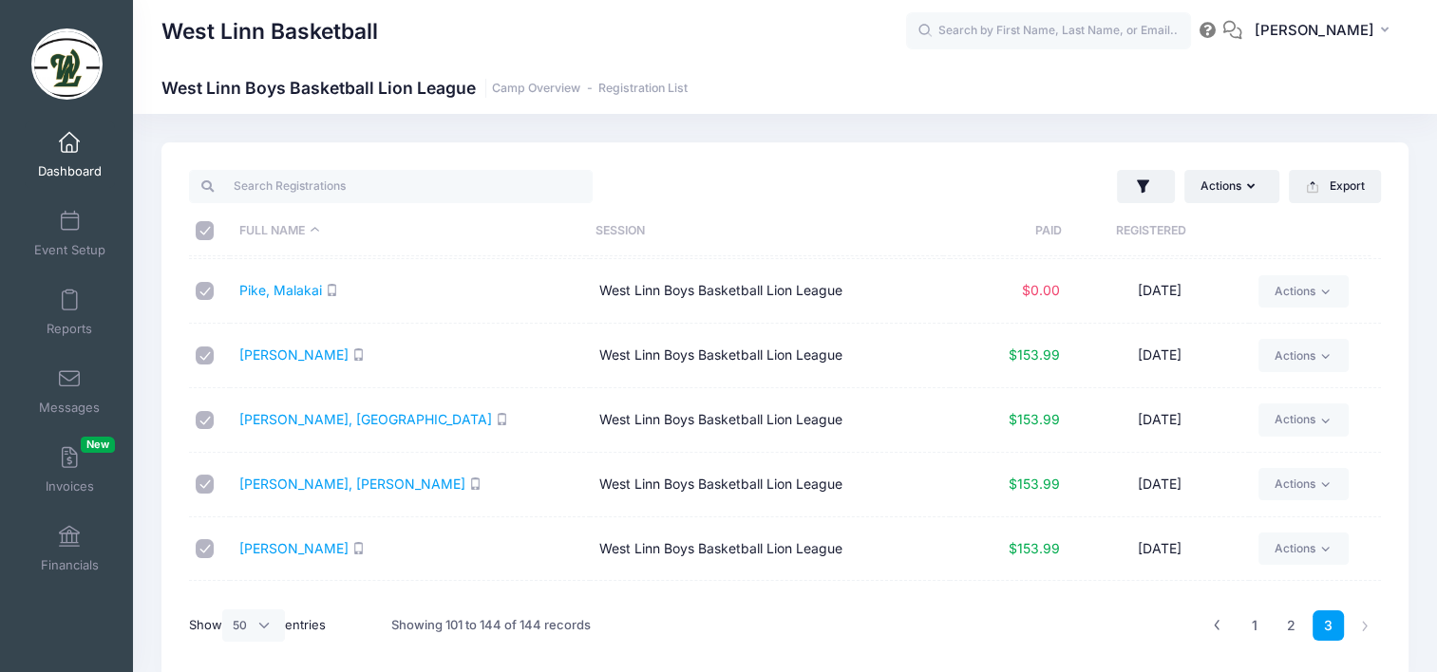
checkbox input "true"
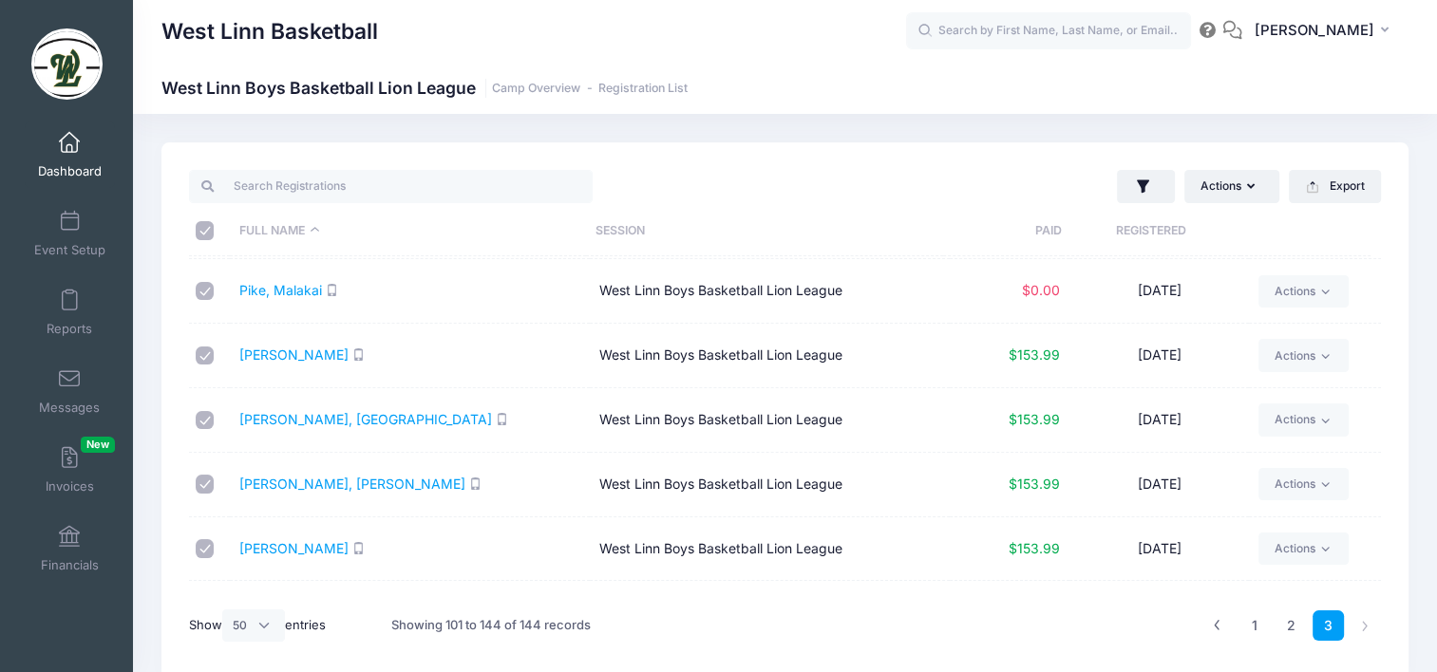
checkbox input "true"
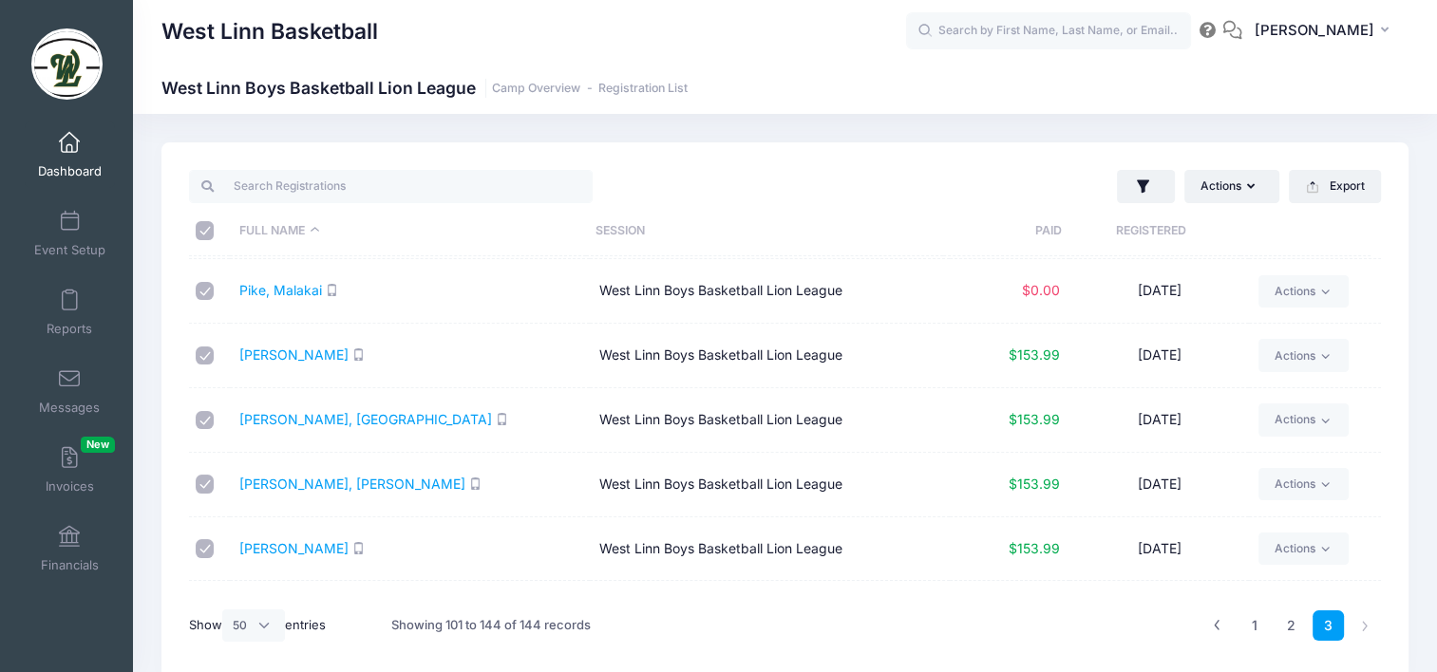
checkbox input "true"
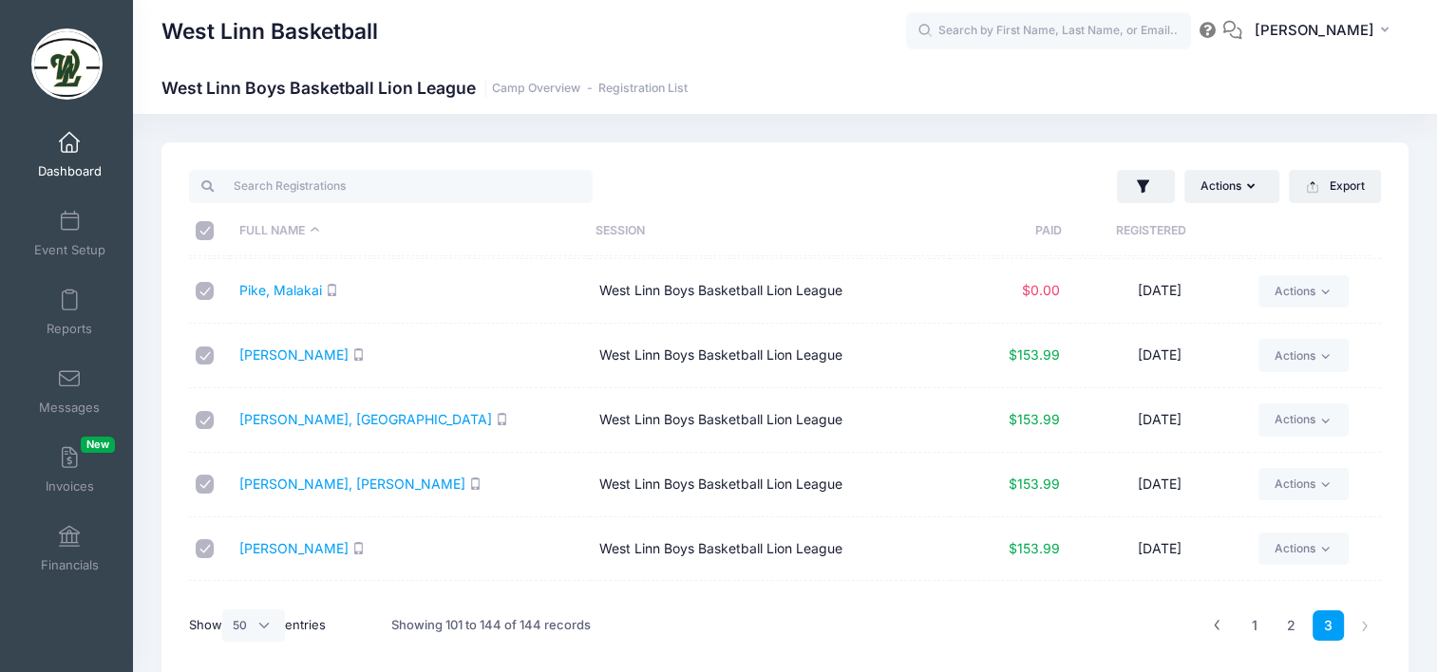
checkbox input "true"
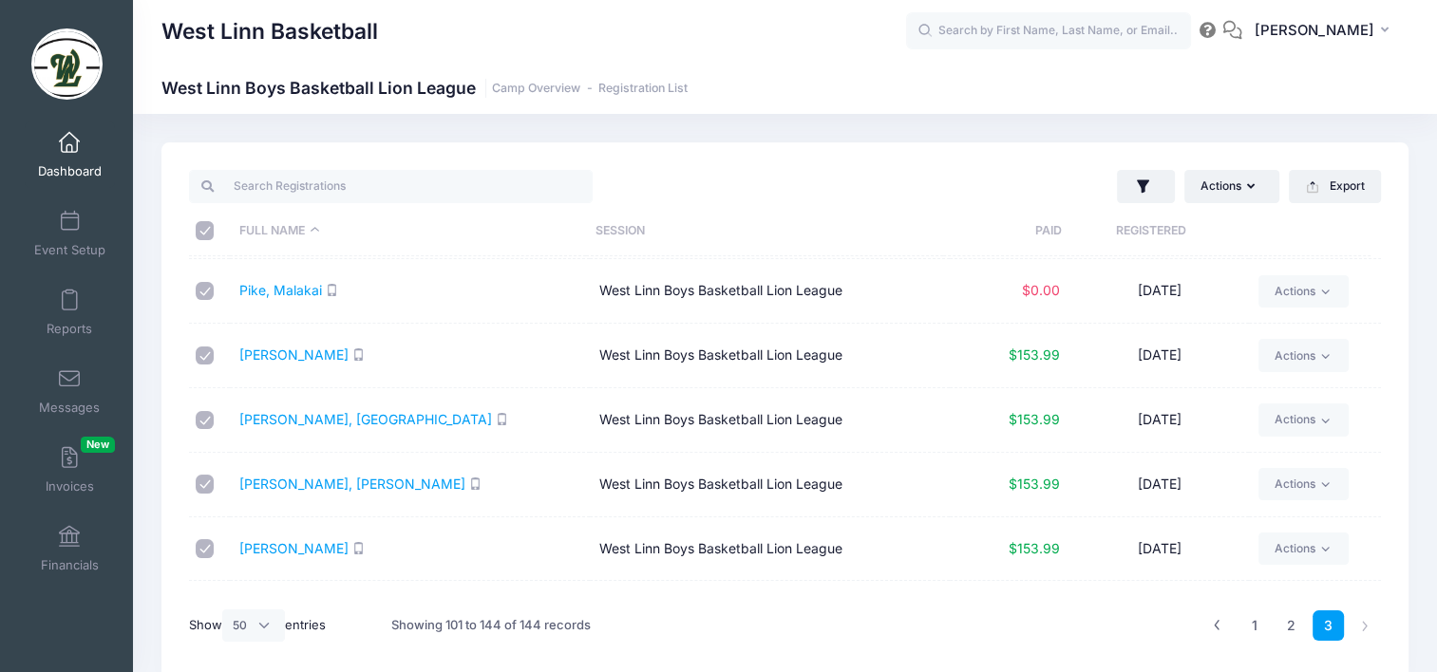
checkbox input "true"
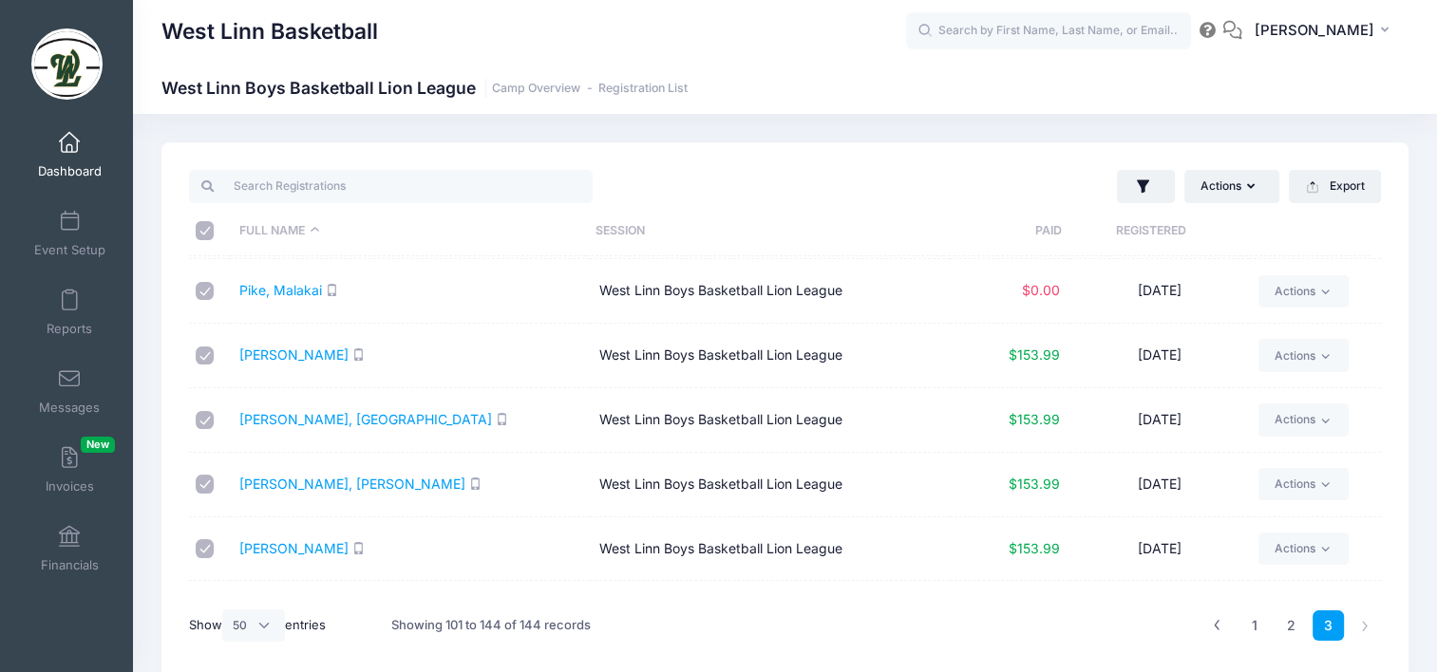
checkbox input "true"
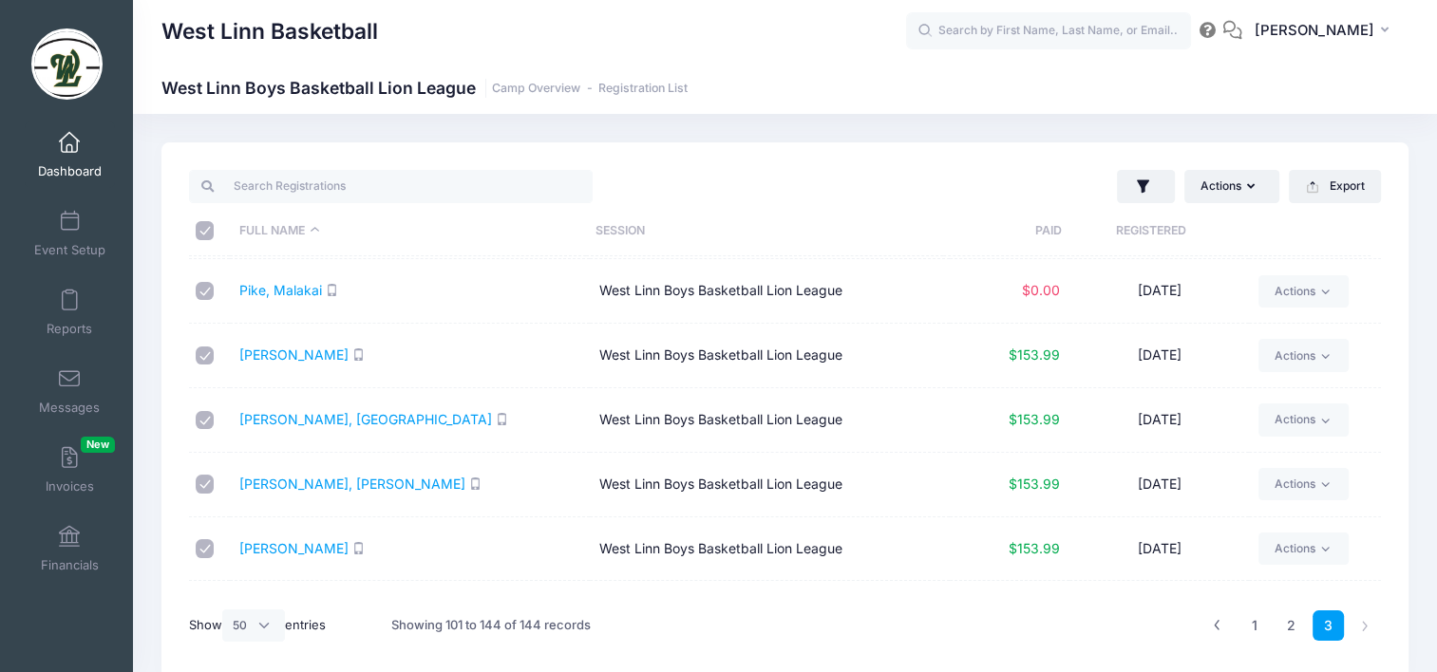
checkbox input "true"
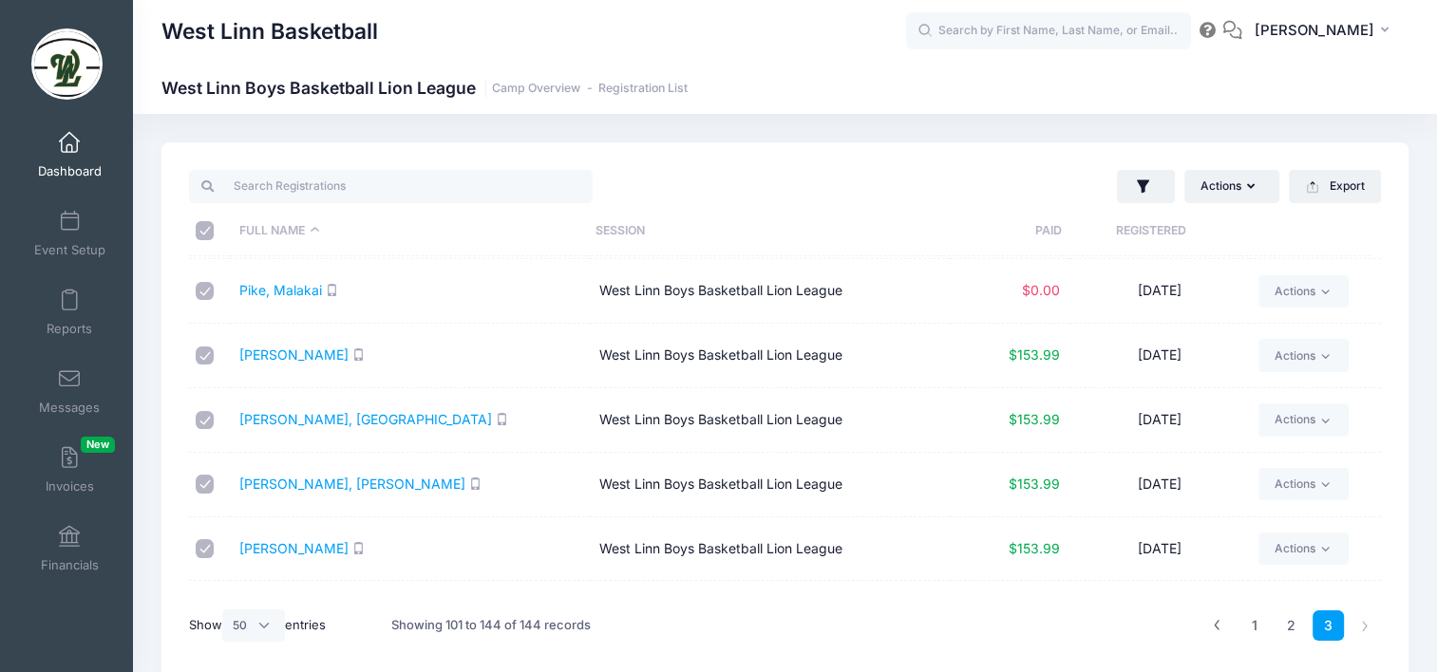
checkbox input "true"
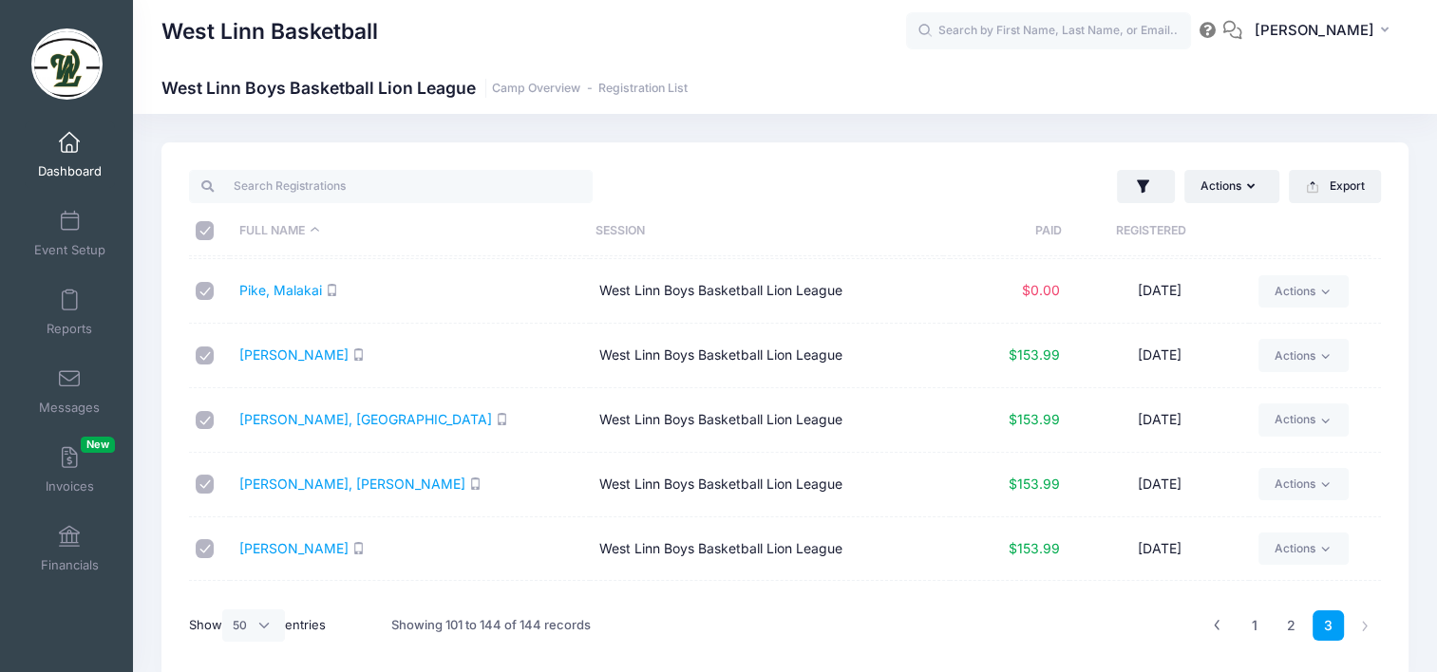
checkbox input "true"
click at [1363, 625] on li at bounding box center [1365, 626] width 31 height 31
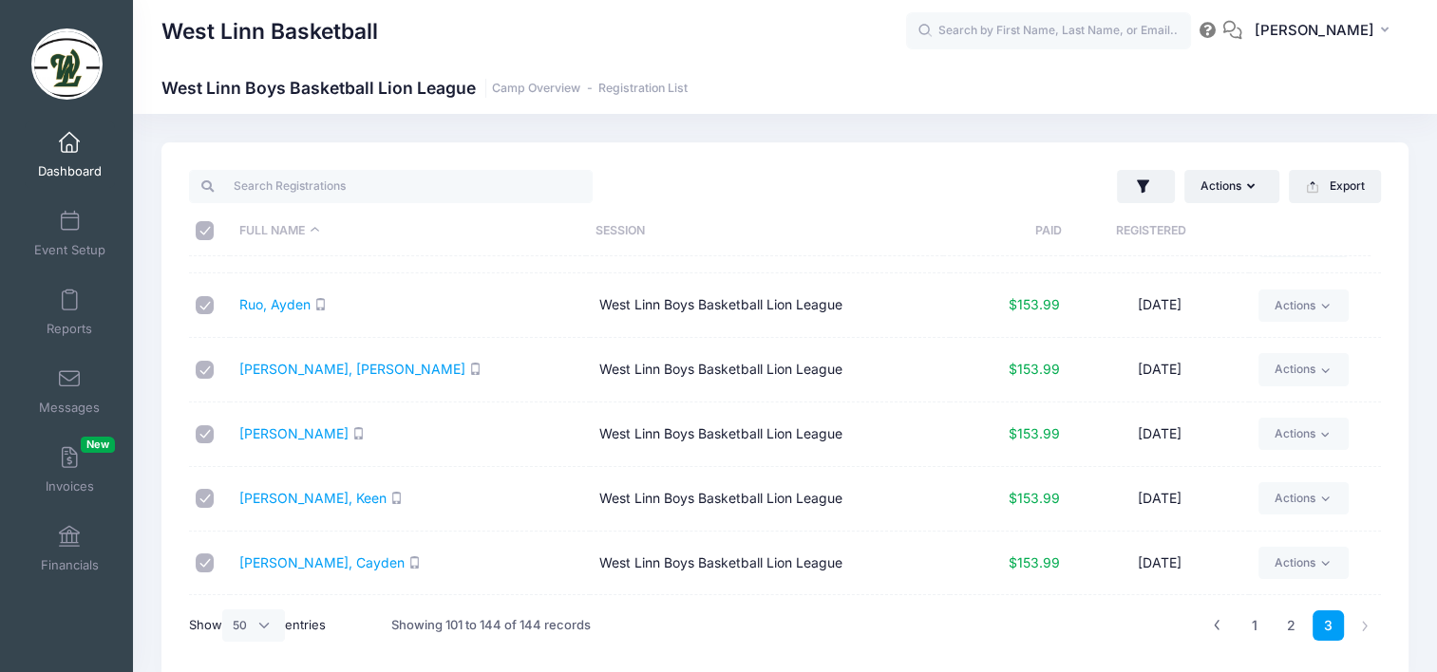
scroll to position [950, 0]
click at [1262, 625] on link "1" at bounding box center [1254, 626] width 31 height 31
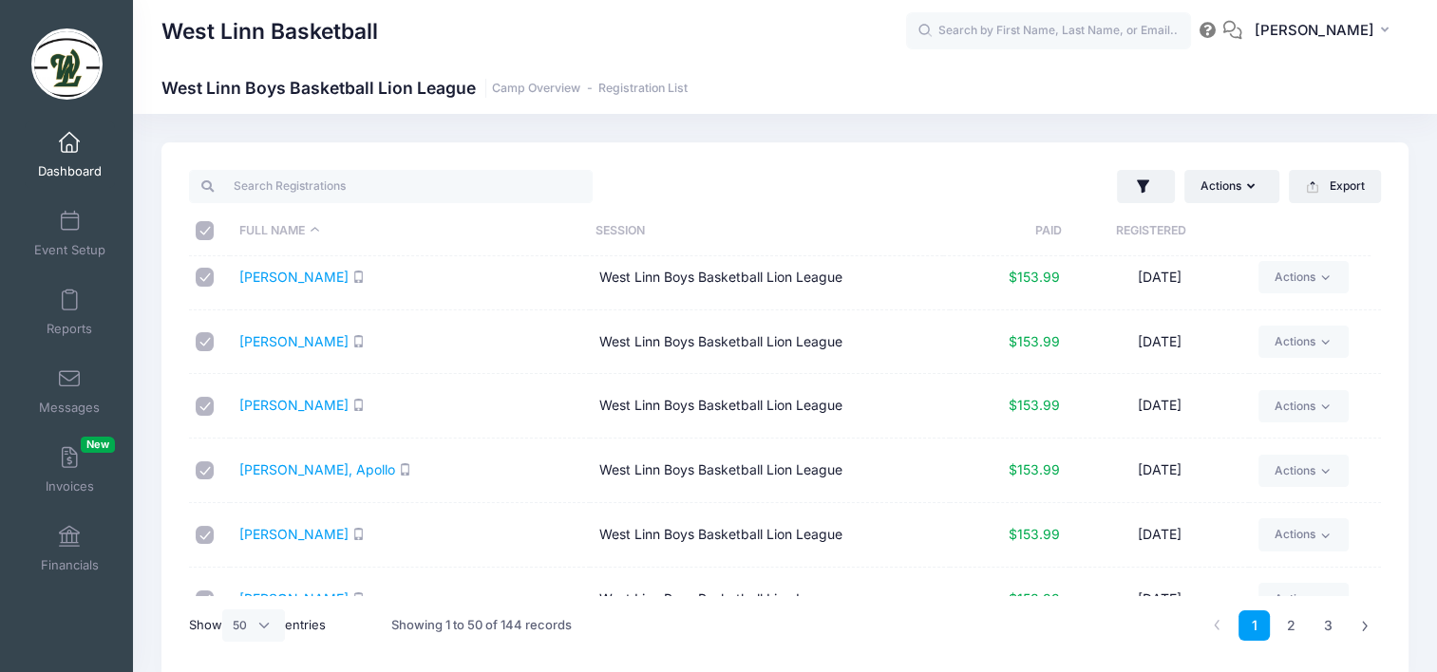
scroll to position [2870, 0]
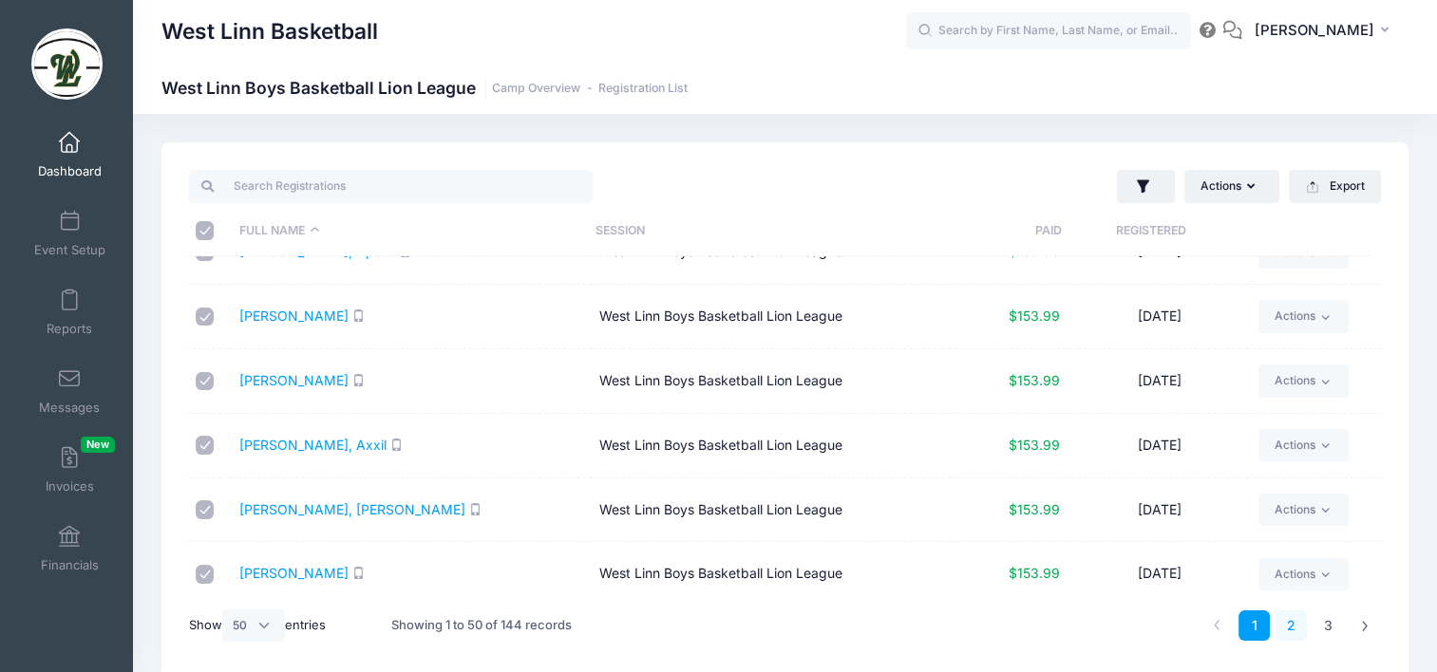
click at [1294, 631] on link "2" at bounding box center [1291, 626] width 31 height 31
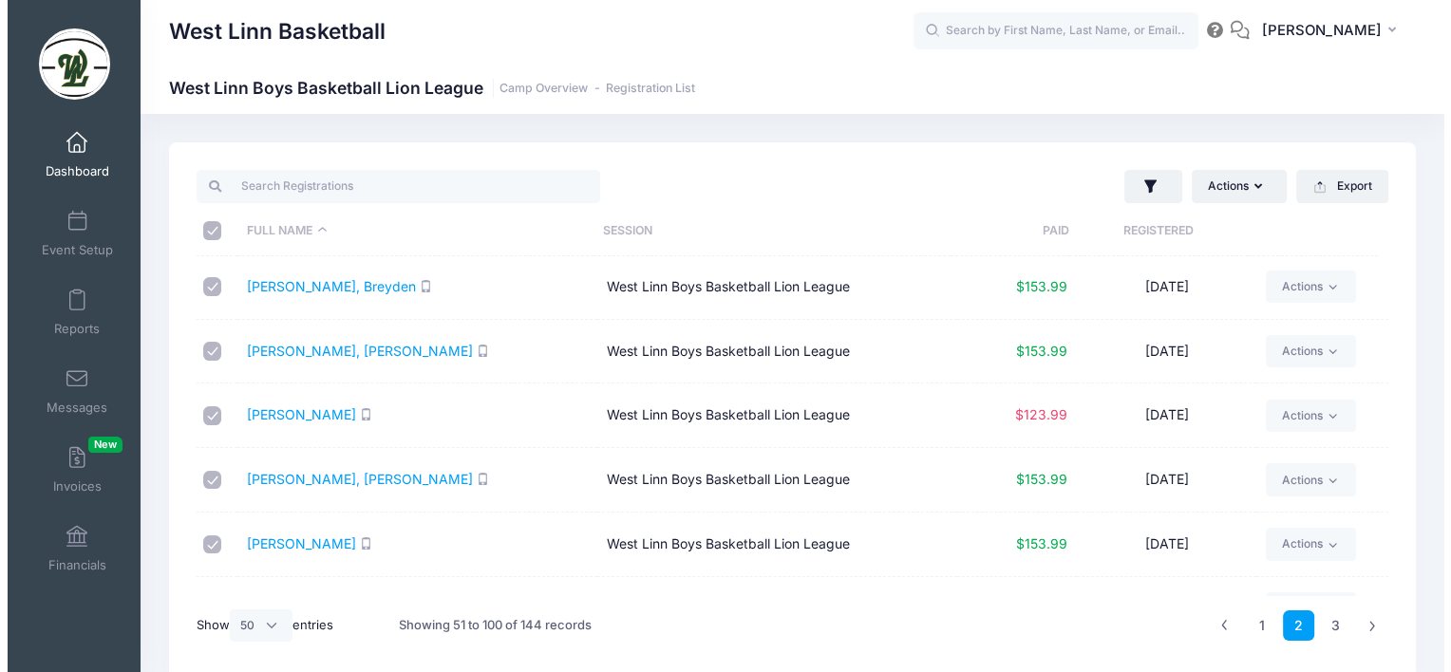
scroll to position [591, 0]
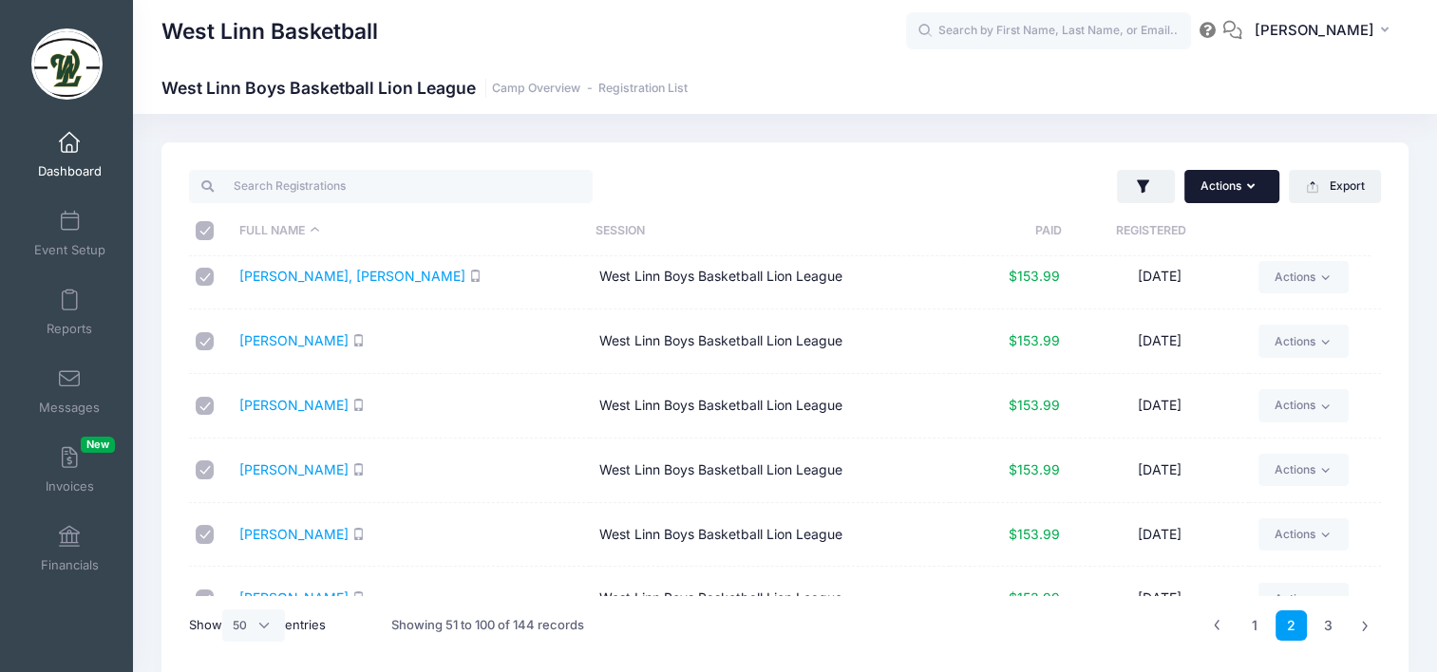
click at [1247, 187] on icon "button" at bounding box center [1254, 187] width 15 height 0
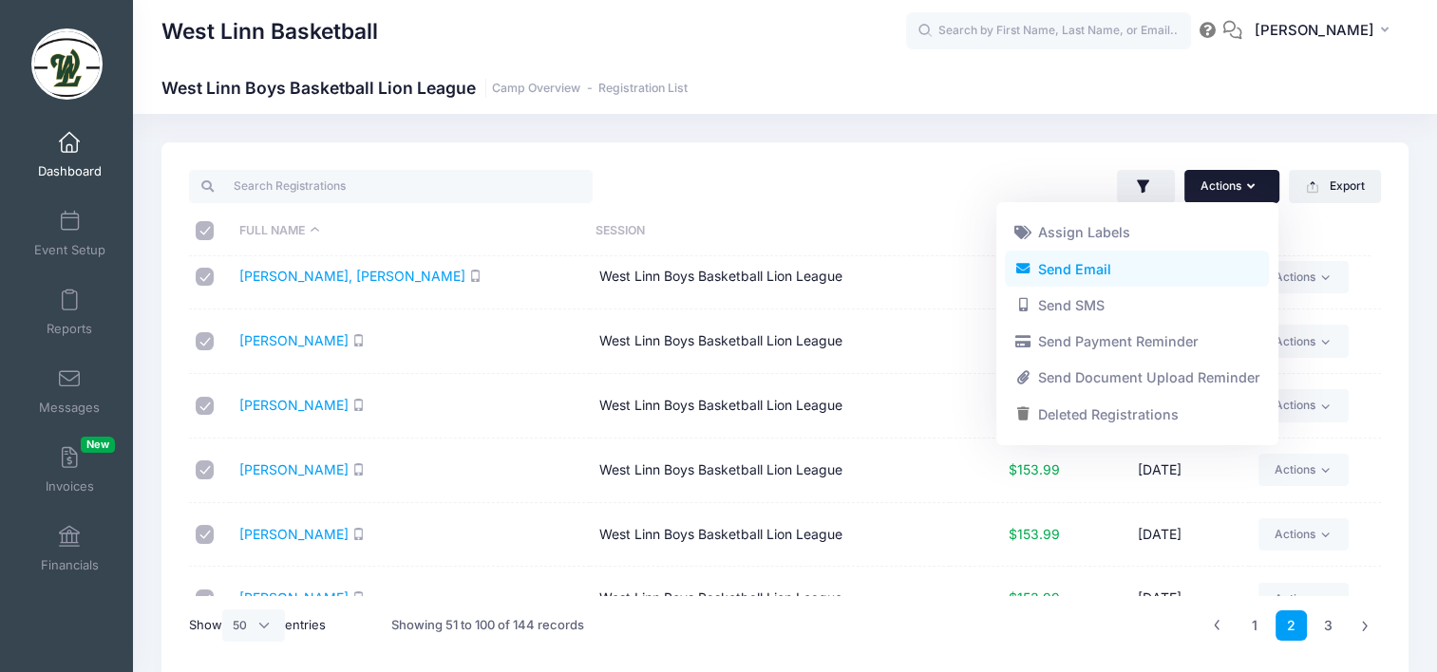
click at [1111, 271] on link "Send Email" at bounding box center [1137, 269] width 264 height 36
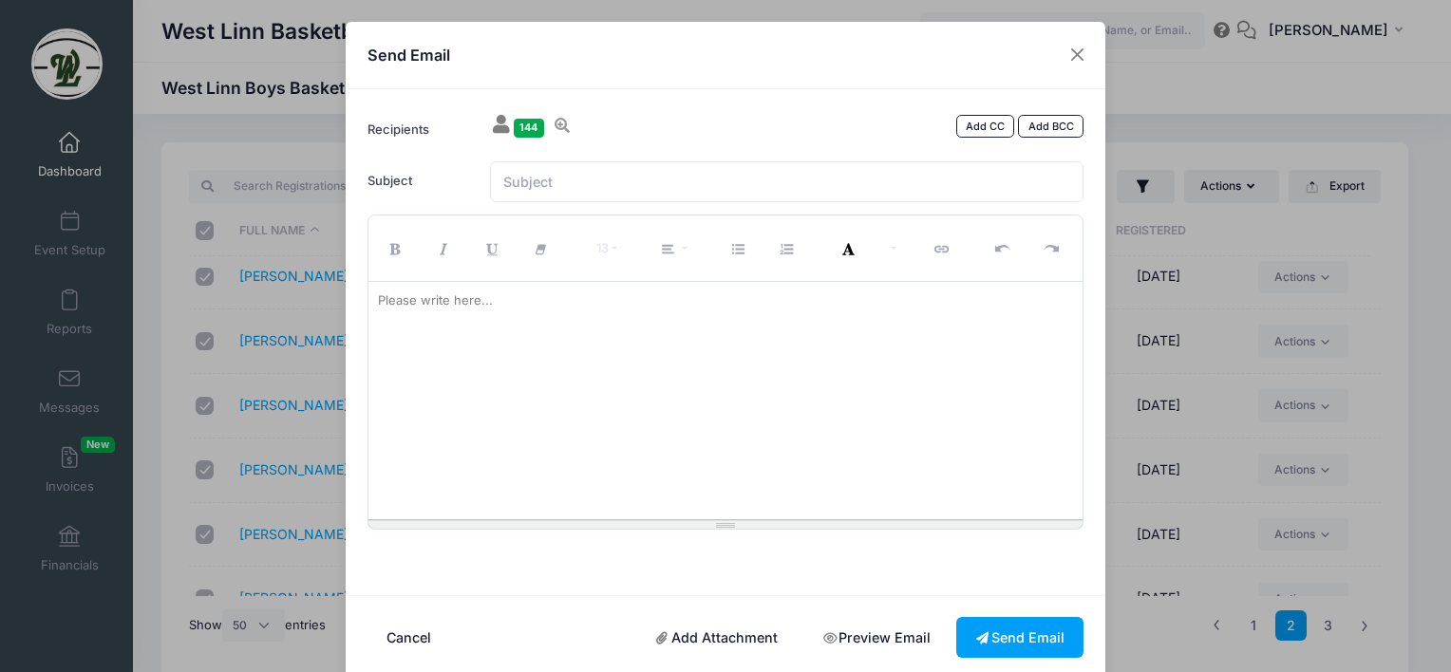
click at [422, 343] on div at bounding box center [726, 400] width 715 height 237
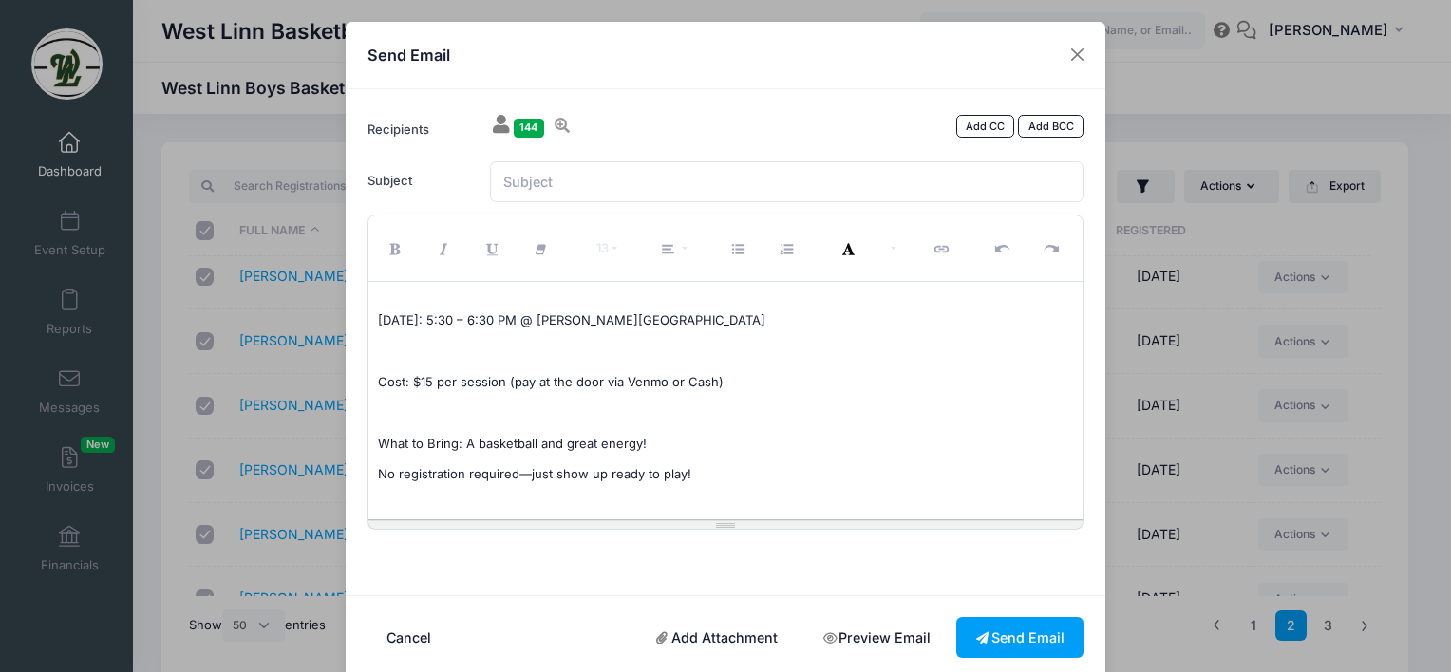
scroll to position [0, 0]
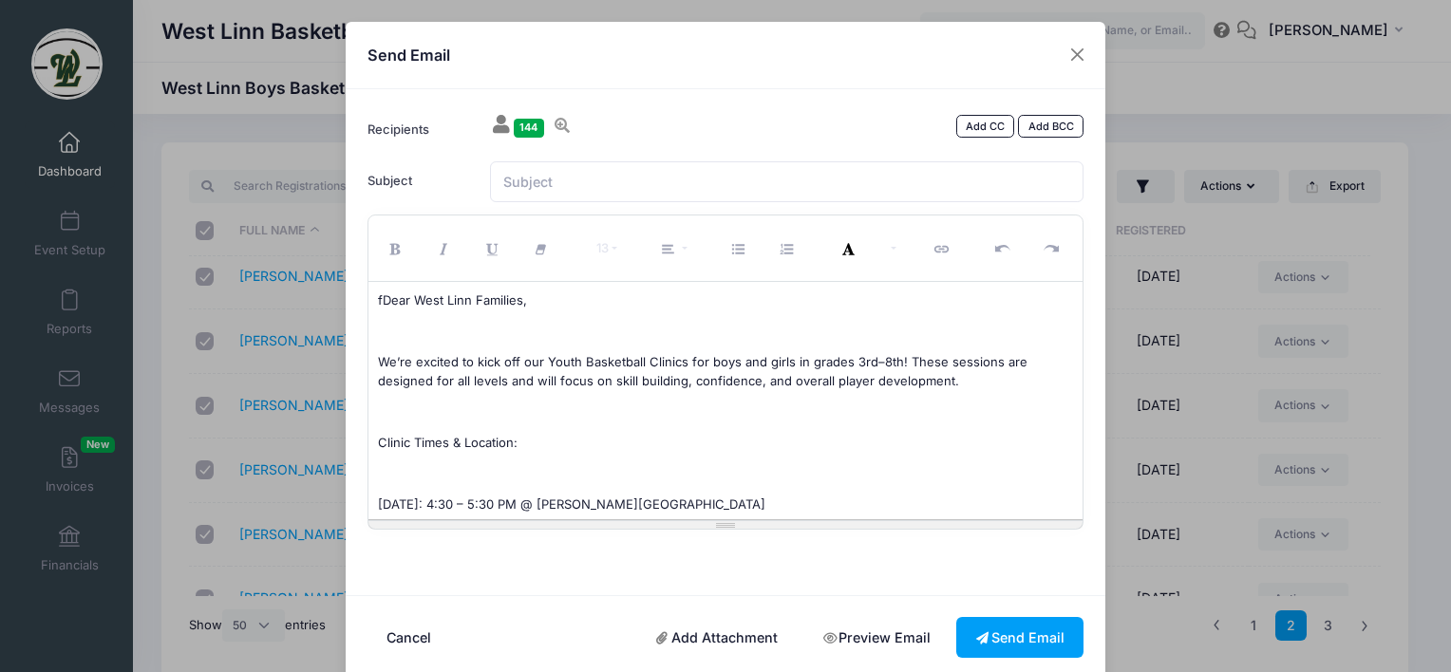
click at [378, 300] on p "fDear West Linn Families," at bounding box center [726, 301] width 696 height 19
click at [507, 175] on input "Subject" at bounding box center [787, 181] width 595 height 41
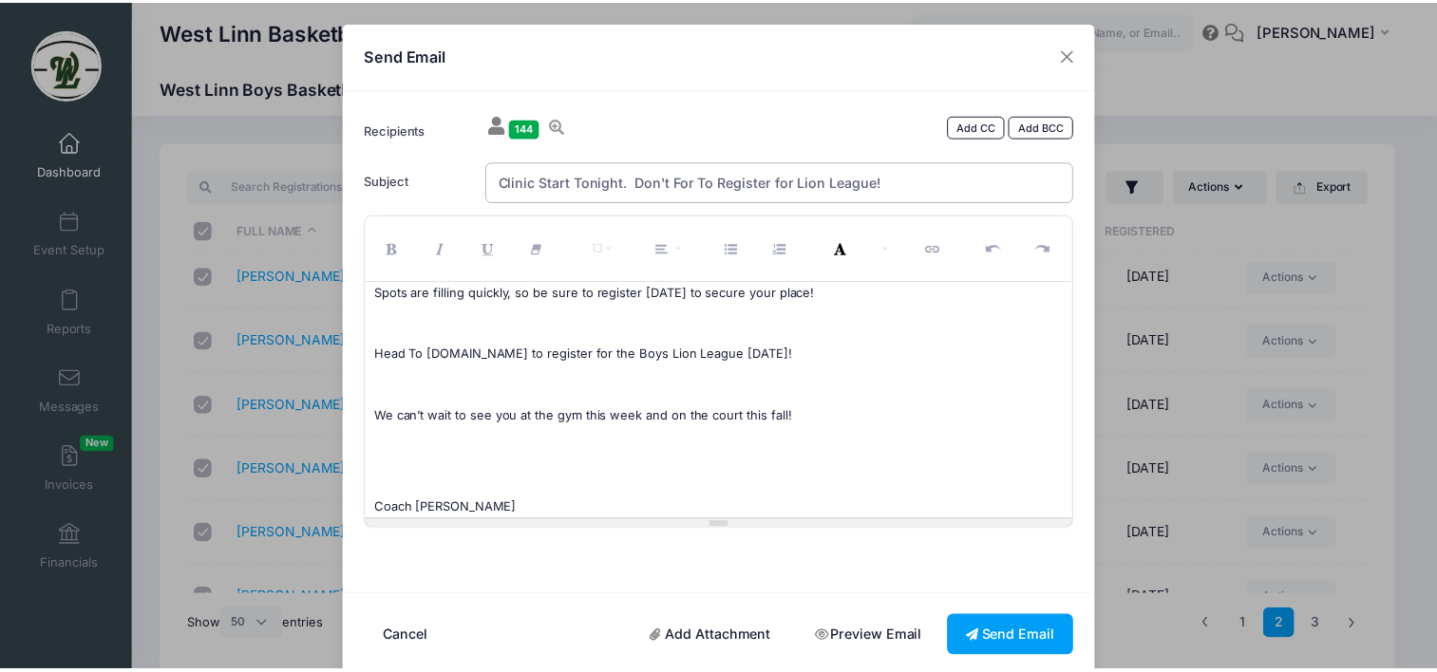
scroll to position [589, 0]
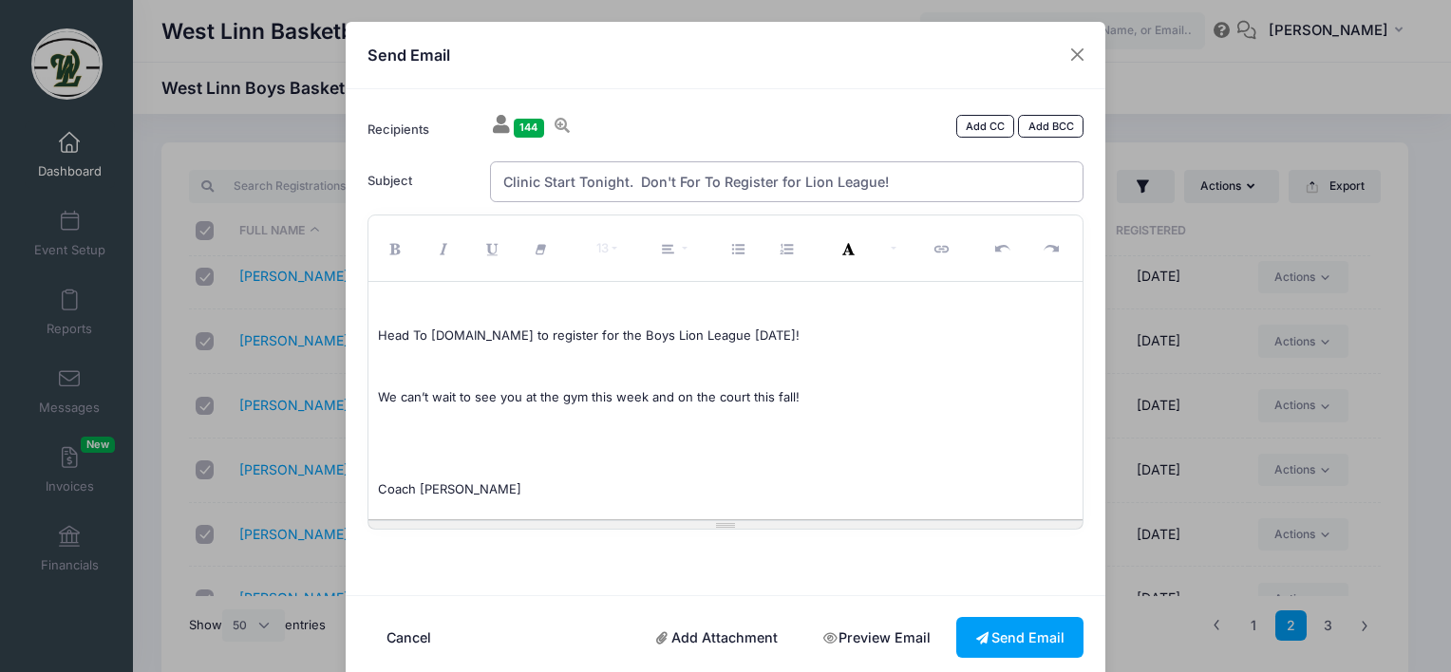
type input "Clinic Start Tonight. Don't For To Register for Lion League!"
drag, startPoint x: 429, startPoint y: 335, endPoint x: 620, endPoint y: 338, distance: 190.9
click at [620, 338] on p "Head To www.westlinnselectbasketball.org to register for the Boys Lion League T…" at bounding box center [726, 336] width 696 height 19
drag, startPoint x: 545, startPoint y: 334, endPoint x: 454, endPoint y: 376, distance: 100.3
click at [454, 376] on div "Dear West Linn Families, We’re excited to kick off our Youth Basketball Clinics…" at bounding box center [726, 400] width 715 height 237
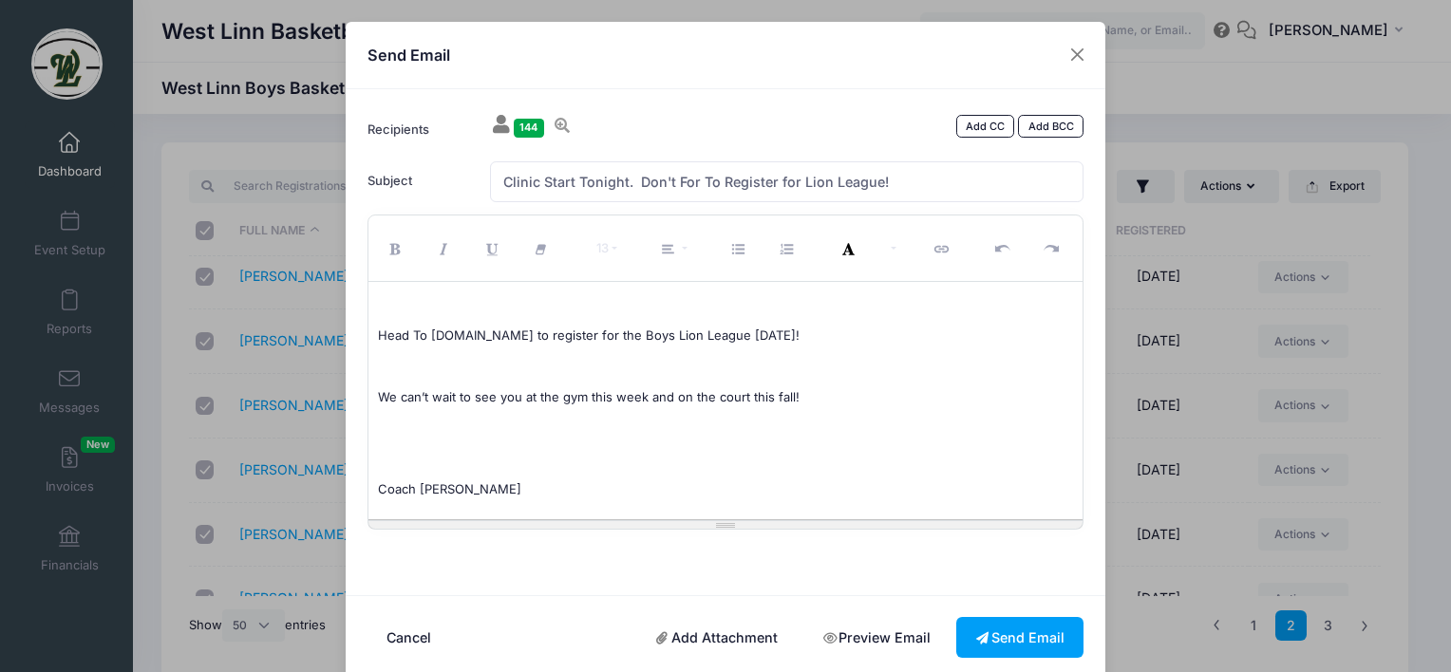
click at [577, 380] on div "Dear West Linn Families, We’re excited to kick off our Youth Basketball Clinics…" at bounding box center [726, 400] width 715 height 237
click at [1004, 641] on button "Send Email" at bounding box center [1019, 637] width 127 height 41
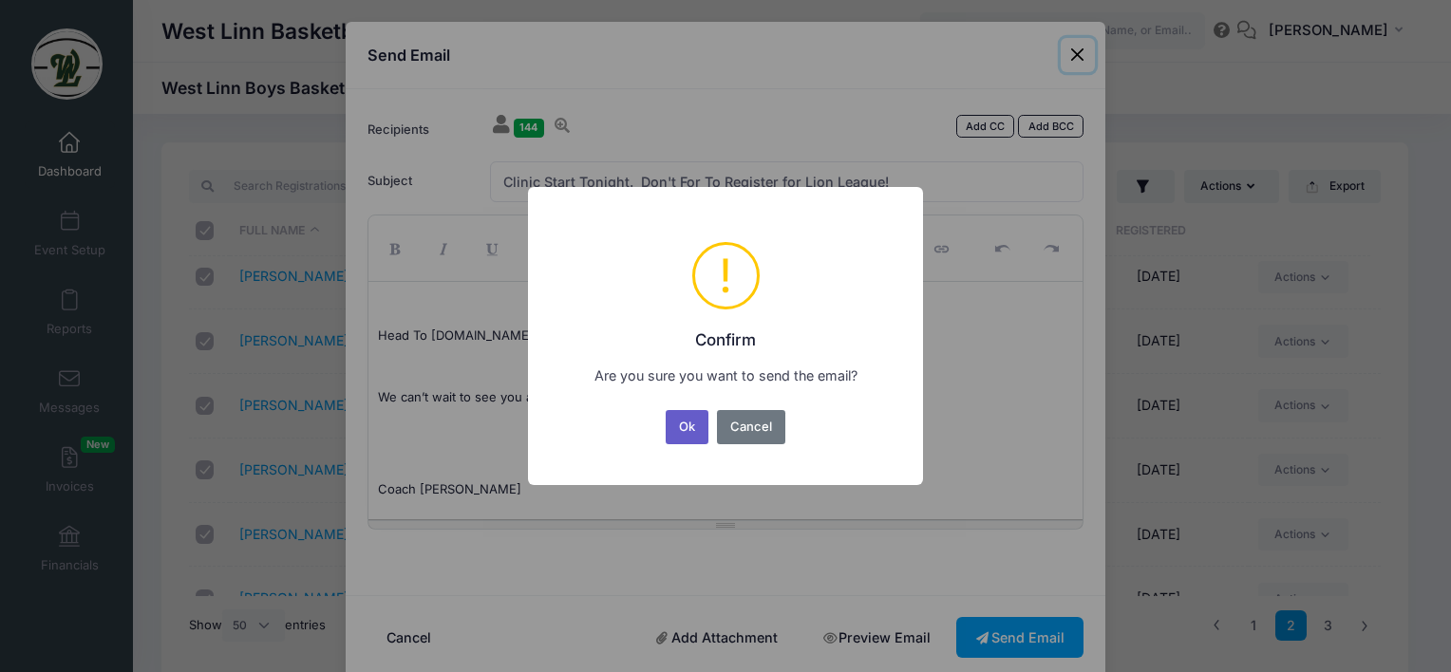
click at [693, 433] on button "Ok" at bounding box center [688, 427] width 44 height 34
